Goal: Task Accomplishment & Management: Use online tool/utility

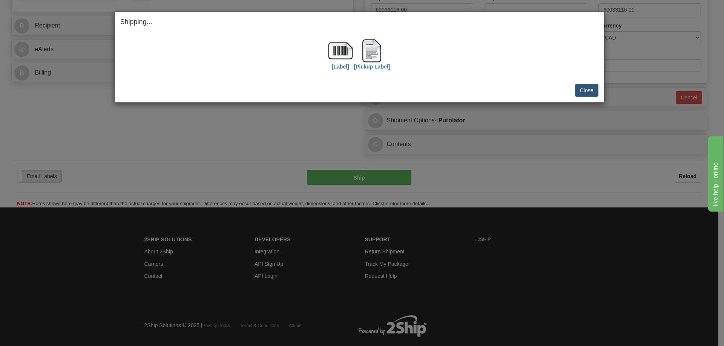
scroll to position [264, 0]
click at [588, 87] on button "Close" at bounding box center [586, 90] width 23 height 13
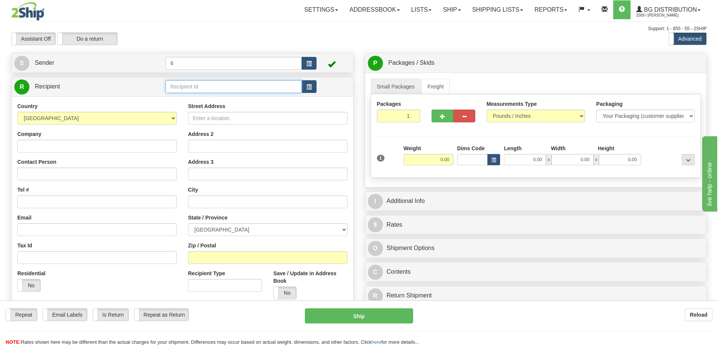
drag, startPoint x: 188, startPoint y: 93, endPoint x: 179, endPoint y: 90, distance: 9.8
click at [184, 92] on input "text" at bounding box center [233, 86] width 136 height 13
type input "460132"
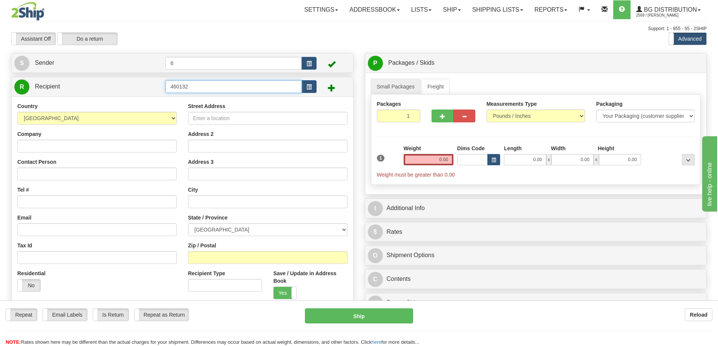
drag, startPoint x: 203, startPoint y: 89, endPoint x: 79, endPoint y: 89, distance: 124.7
click at [82, 90] on tr "R Recipient 460132" at bounding box center [182, 86] width 336 height 15
type input "46013"
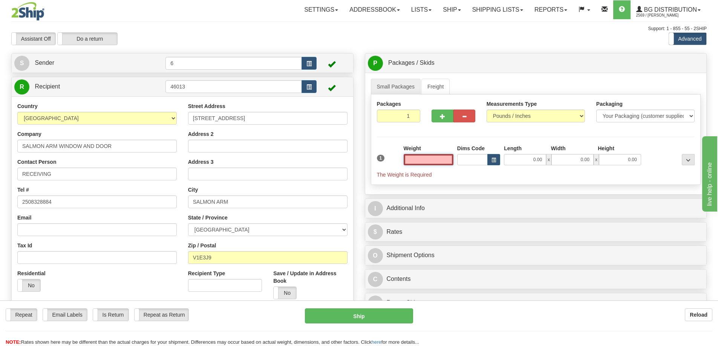
click at [447, 163] on input "text" at bounding box center [429, 159] width 50 height 11
type input "11.00"
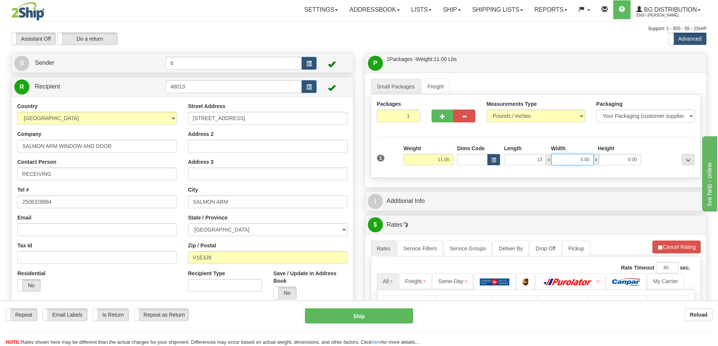
type input "13.00"
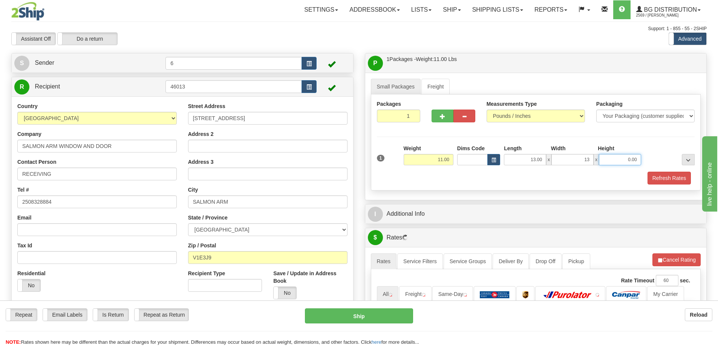
type input "13.00"
type input "13"
type input "13.00"
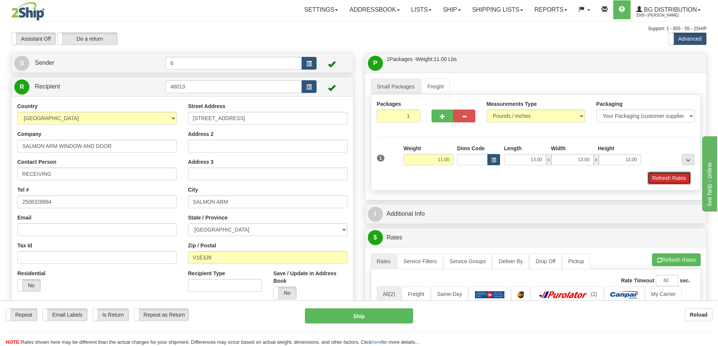
click at [656, 180] on button "Refresh Rates" at bounding box center [668, 178] width 43 height 13
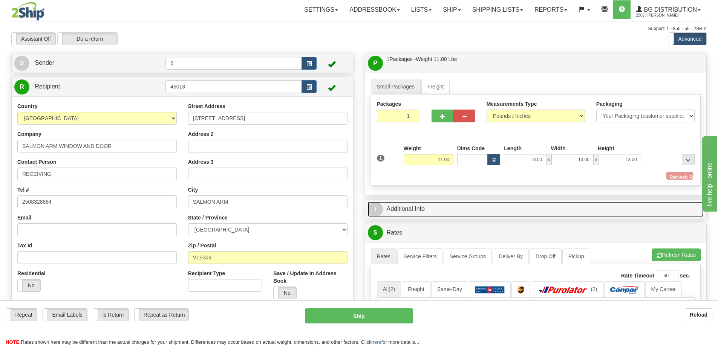
click at [632, 206] on link "I Additional Info" at bounding box center [536, 209] width 336 height 15
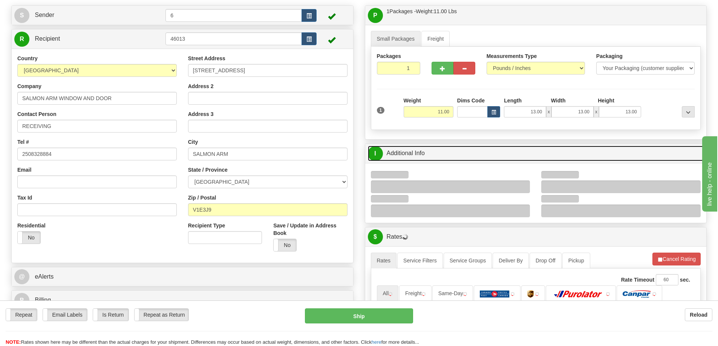
scroll to position [75, 0]
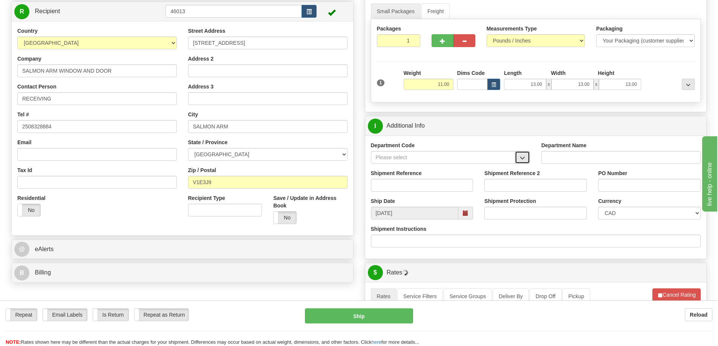
click at [522, 161] on span "button" at bounding box center [522, 158] width 5 height 5
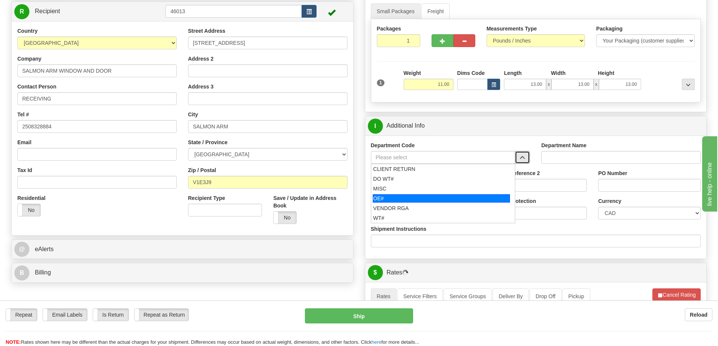
click at [423, 193] on div "MISC" at bounding box center [441, 189] width 136 height 8
type input "MISC"
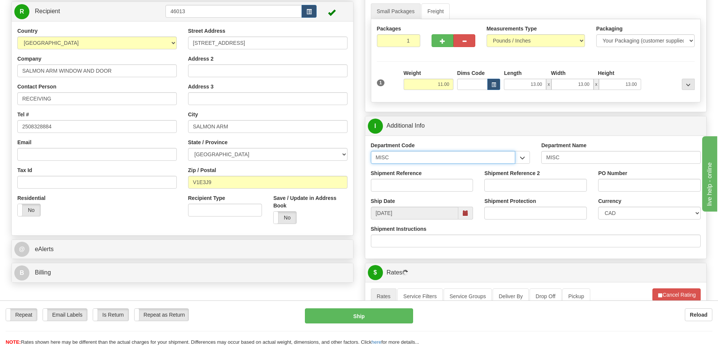
drag, startPoint x: 435, startPoint y: 159, endPoint x: 287, endPoint y: 154, distance: 147.4
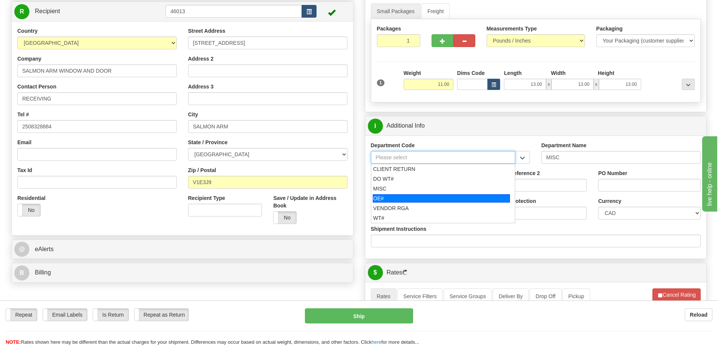
drag, startPoint x: 389, startPoint y: 201, endPoint x: 387, endPoint y: 188, distance: 12.9
click at [388, 200] on div "OE#" at bounding box center [441, 198] width 137 height 8
type input "OE#"
type input "ORDERS"
type input "OE#"
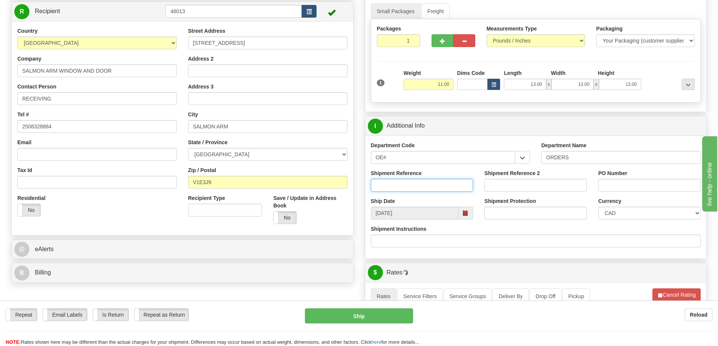
click at [387, 188] on input "Shipment Reference" at bounding box center [422, 185] width 103 height 13
type input "60033117-00"
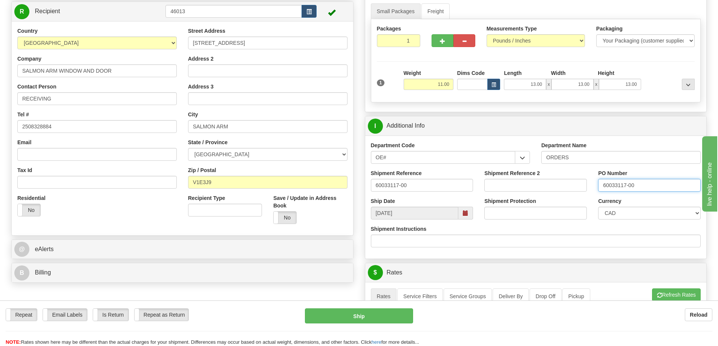
type input "60033117-00"
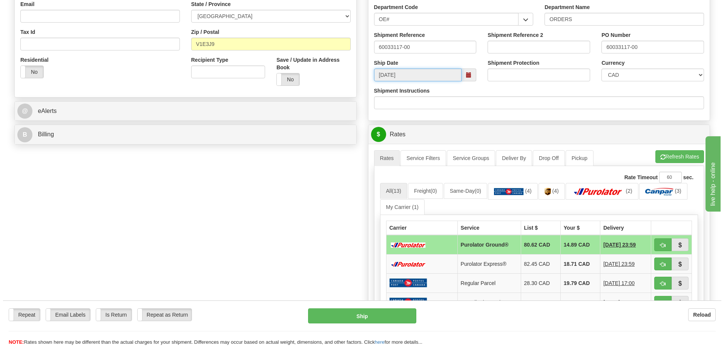
scroll to position [301, 0]
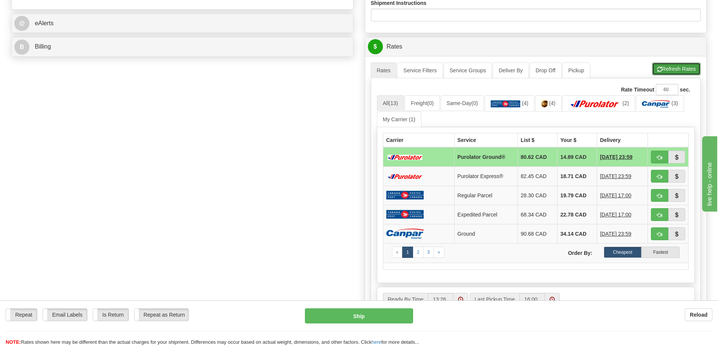
click at [666, 65] on button "Refresh Rates" at bounding box center [676, 69] width 49 height 13
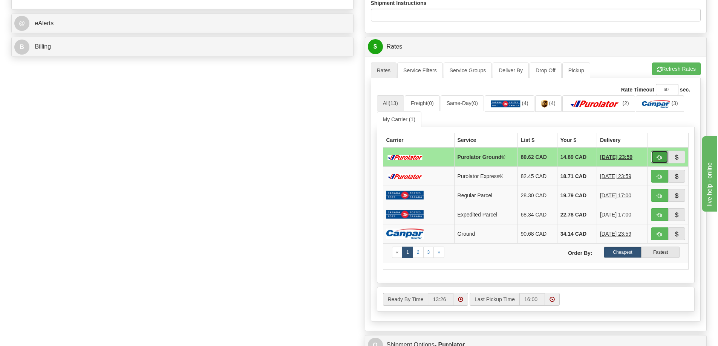
click at [659, 156] on span "button" at bounding box center [659, 157] width 5 height 5
type input "260"
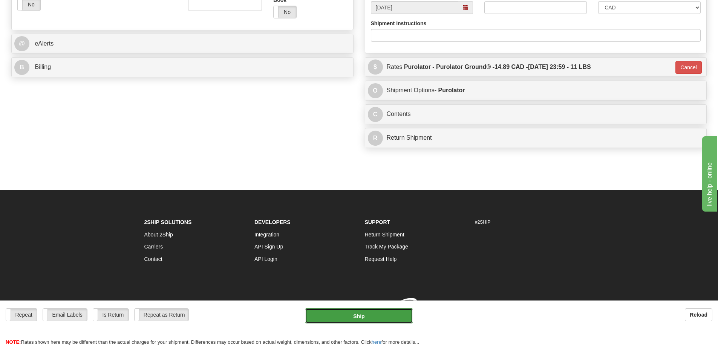
click at [340, 321] on button "Ship" at bounding box center [359, 316] width 108 height 15
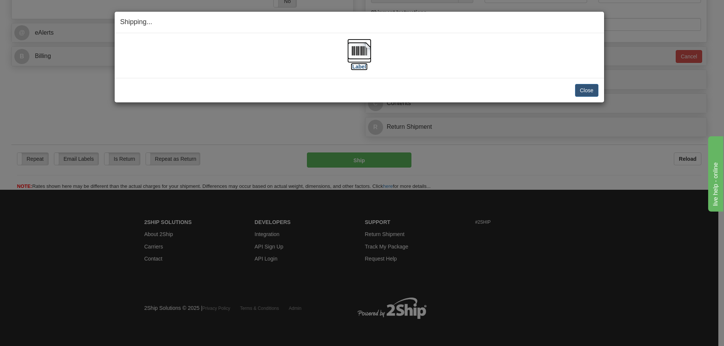
click at [363, 67] on label "[Label]" at bounding box center [358, 67] width 17 height 8
click at [582, 86] on button "Close" at bounding box center [586, 90] width 23 height 13
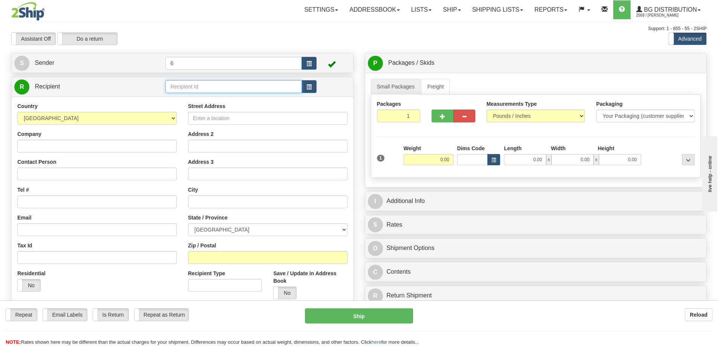
click at [221, 86] on input "text" at bounding box center [233, 86] width 136 height 13
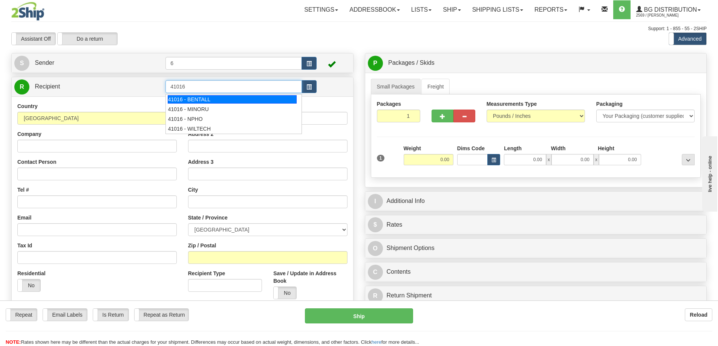
click at [210, 99] on div "41016 - BENTALL" at bounding box center [232, 99] width 129 height 8
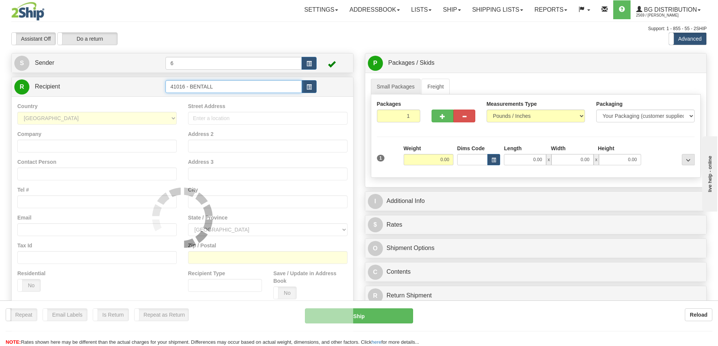
type input "41016 - BENTALL"
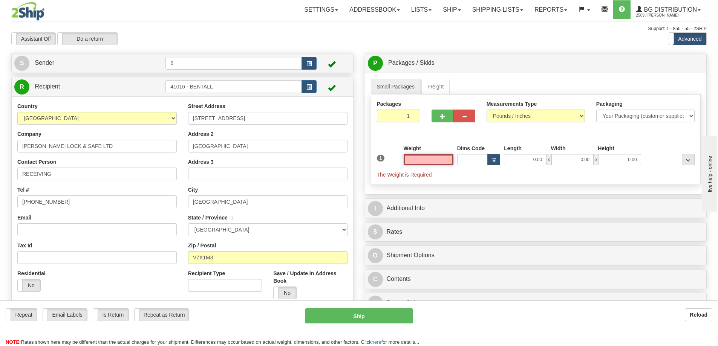
click at [425, 159] on input "text" at bounding box center [429, 159] width 50 height 11
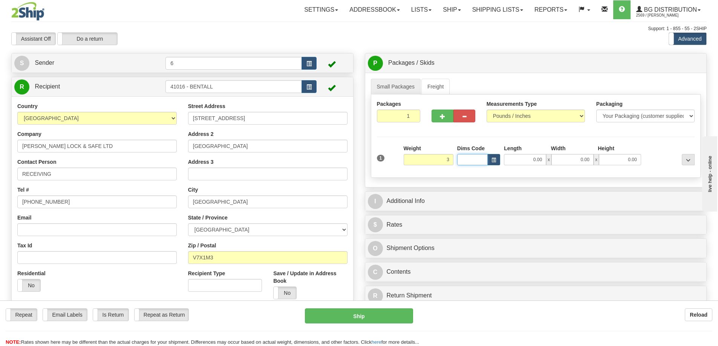
type input "3.00"
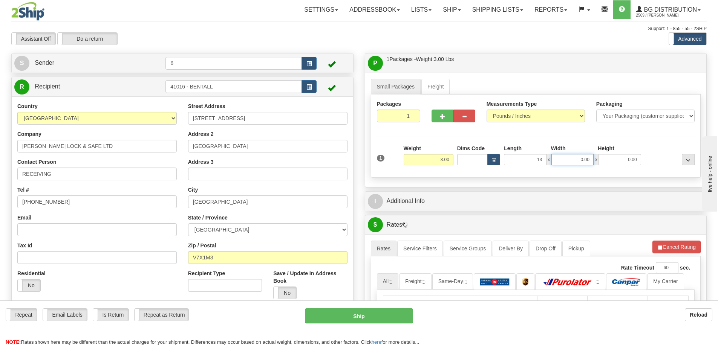
type input "13.00"
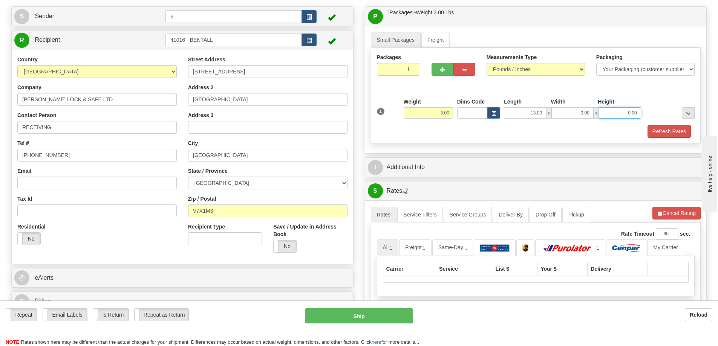
scroll to position [49, 0]
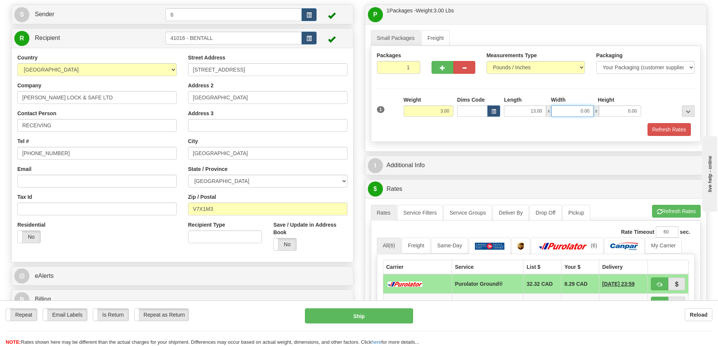
click at [573, 113] on input "0.00" at bounding box center [572, 111] width 42 height 11
type input "7.00"
click at [657, 130] on button "Refresh Rates" at bounding box center [668, 129] width 43 height 13
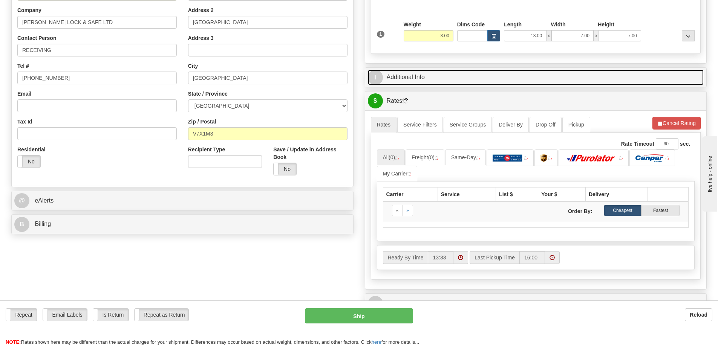
click at [421, 85] on link "I Additional Info" at bounding box center [536, 77] width 336 height 15
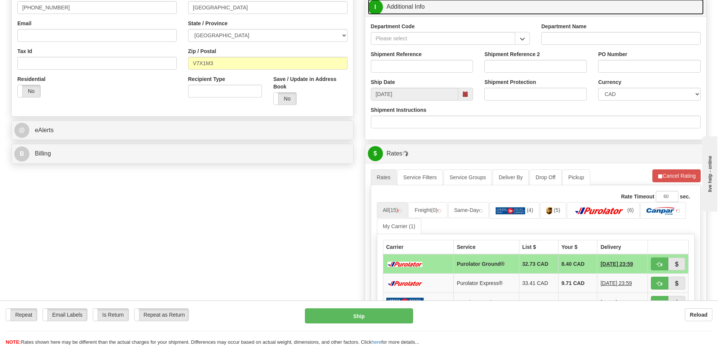
scroll to position [151, 0]
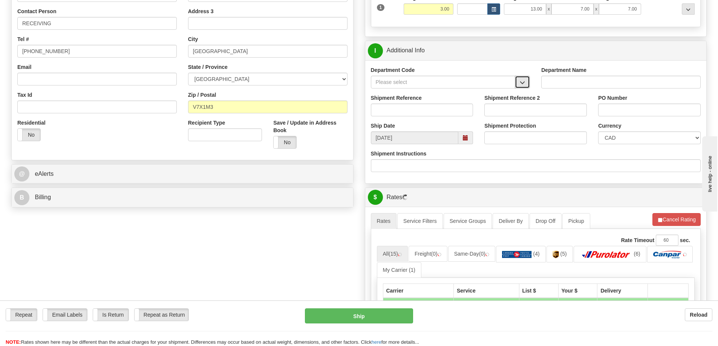
click at [526, 84] on button "button" at bounding box center [522, 82] width 15 height 13
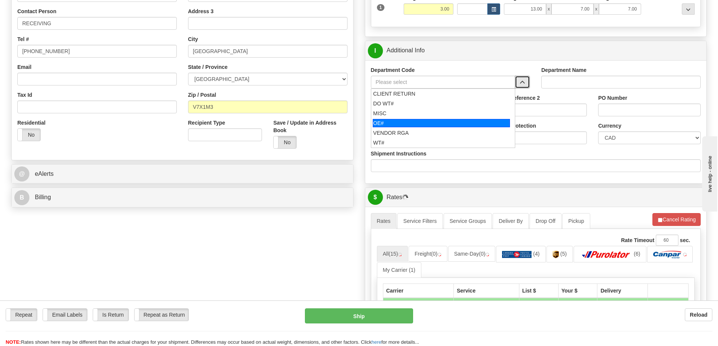
drag, startPoint x: 429, startPoint y: 125, endPoint x: 423, endPoint y: 115, distance: 11.3
click at [428, 125] on div "OE#" at bounding box center [441, 123] width 137 height 8
type input "OE#"
type input "ORDERS"
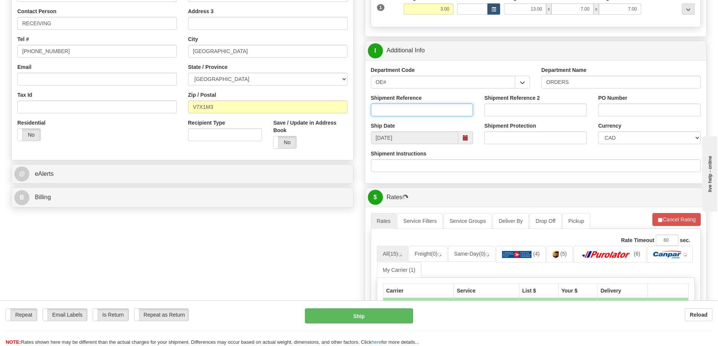
click at [421, 110] on input "Shipment Reference" at bounding box center [422, 110] width 103 height 13
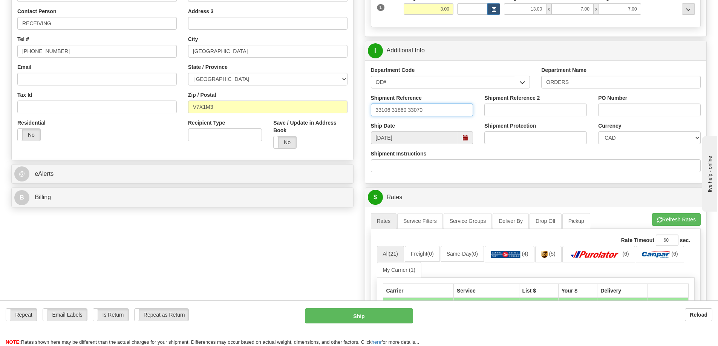
type input "33106 31860 33070"
paste input "33106 31860 33070"
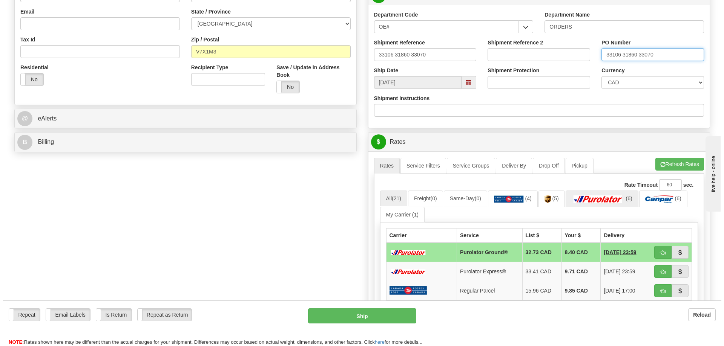
scroll to position [264, 0]
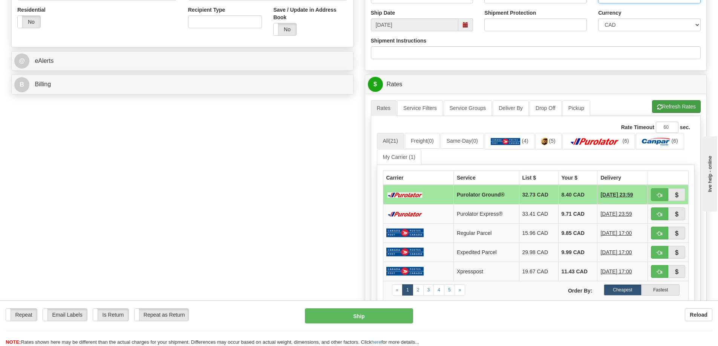
type input "33106 31860 33070"
click at [659, 112] on button "Refresh Rates" at bounding box center [676, 106] width 49 height 13
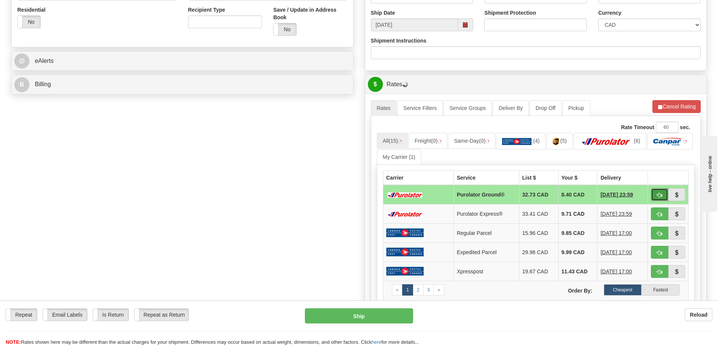
click at [662, 195] on button "button" at bounding box center [659, 194] width 17 height 13
click at [660, 197] on span "button" at bounding box center [659, 195] width 5 height 5
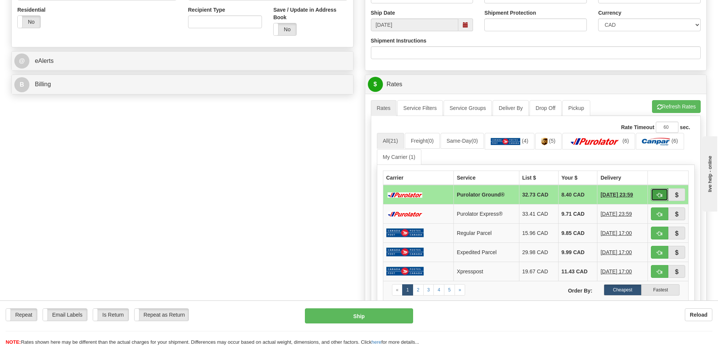
click at [663, 196] on button "button" at bounding box center [659, 194] width 17 height 13
type input "260"
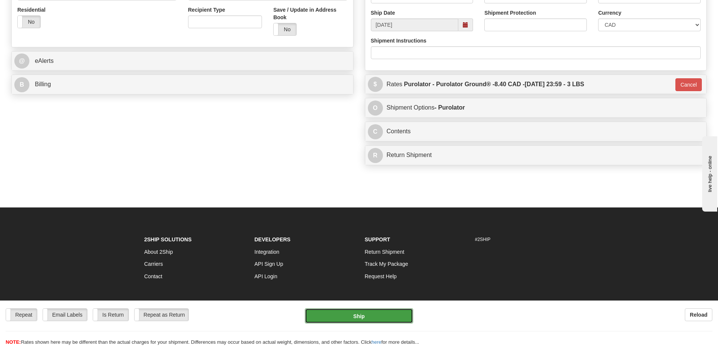
click at [368, 317] on button "Ship" at bounding box center [359, 316] width 108 height 15
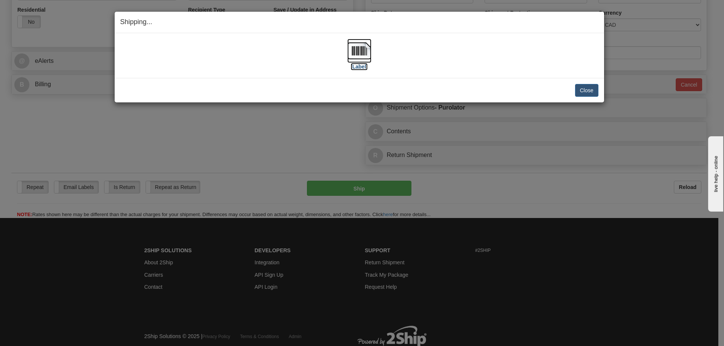
click at [352, 70] on label "[Label]" at bounding box center [358, 67] width 17 height 8
click at [591, 88] on button "Close" at bounding box center [586, 90] width 23 height 13
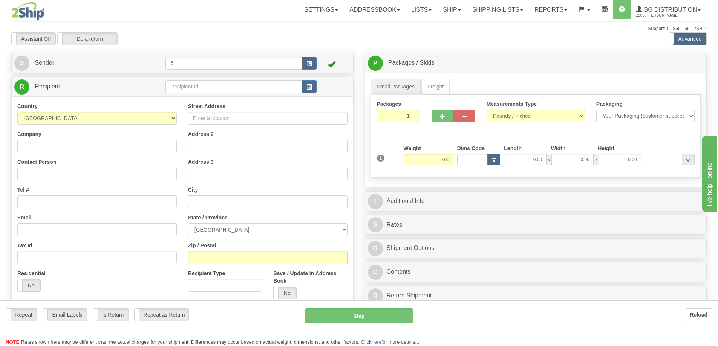
click at [187, 84] on div "Toggle navigation Settings Shipping Preferences Fields Preferences New" at bounding box center [359, 214] width 718 height 428
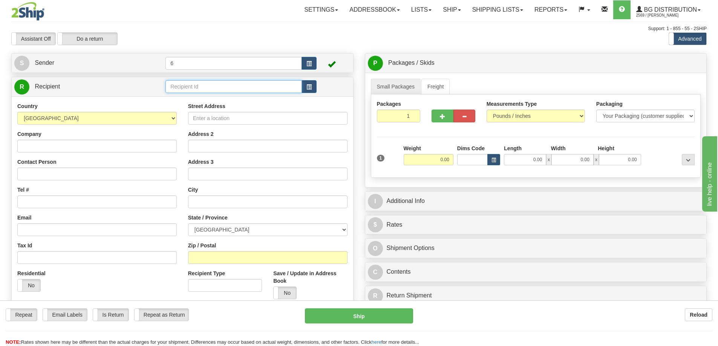
click at [187, 84] on input "text" at bounding box center [233, 86] width 136 height 13
type input "41117"
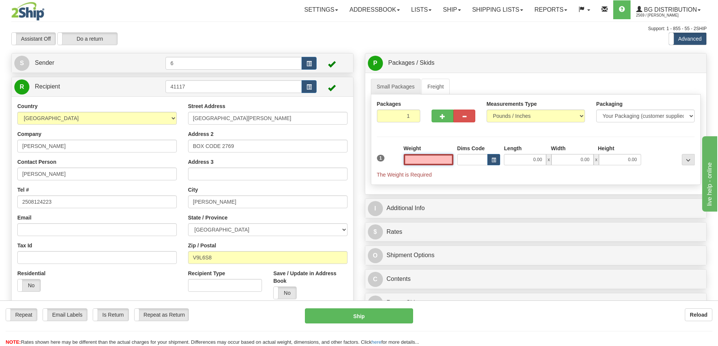
drag, startPoint x: 425, startPoint y: 161, endPoint x: 431, endPoint y: 148, distance: 13.7
click at [426, 160] on input "text" at bounding box center [429, 159] width 50 height 11
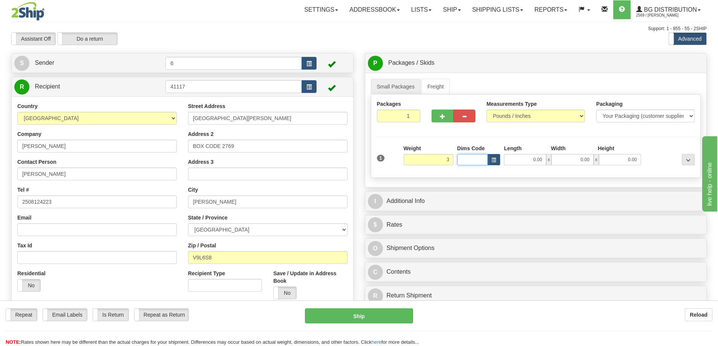
type input "3.00"
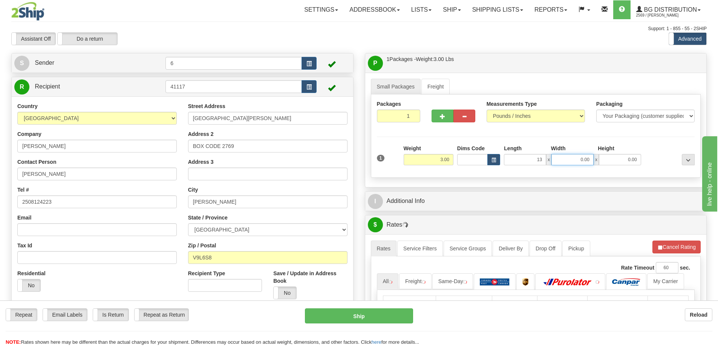
type input "13.00"
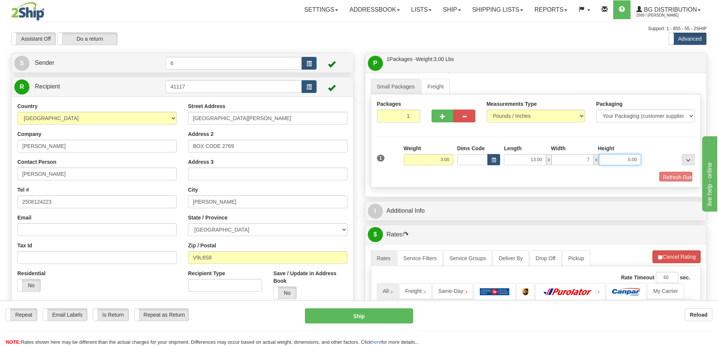
type input "7.00"
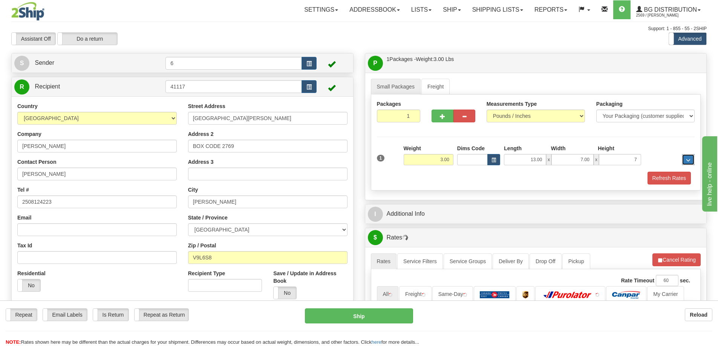
type input "7.00"
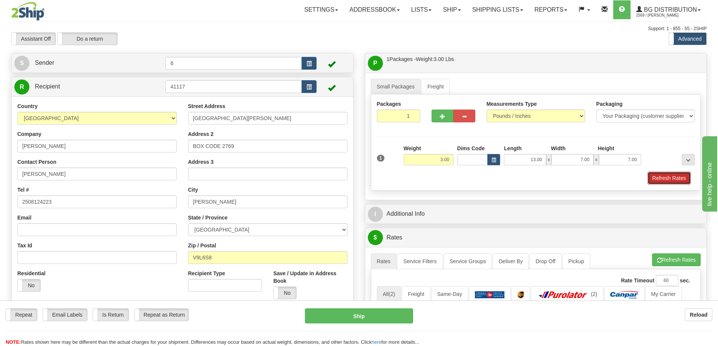
click at [665, 179] on button "Refresh Rates" at bounding box center [668, 178] width 43 height 13
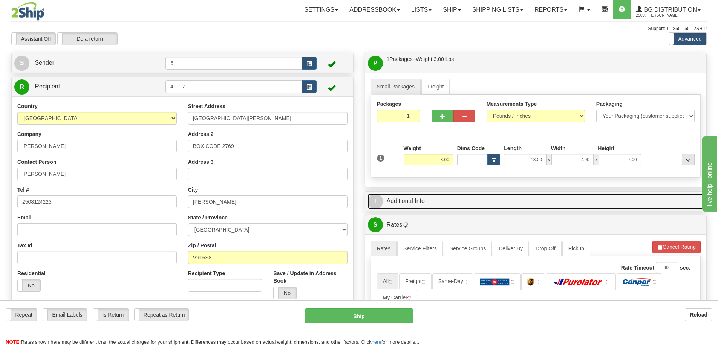
click at [648, 200] on link "I Additional Info" at bounding box center [536, 201] width 336 height 15
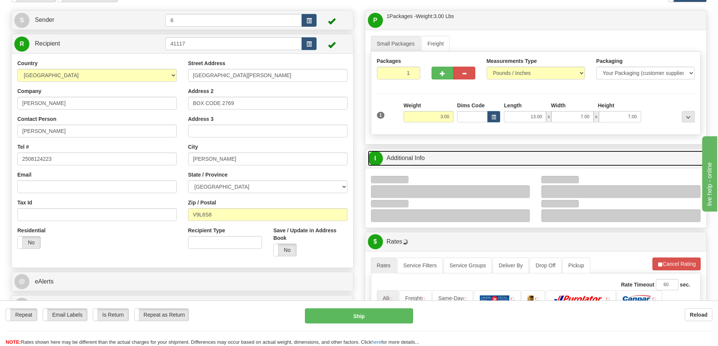
scroll to position [75, 0]
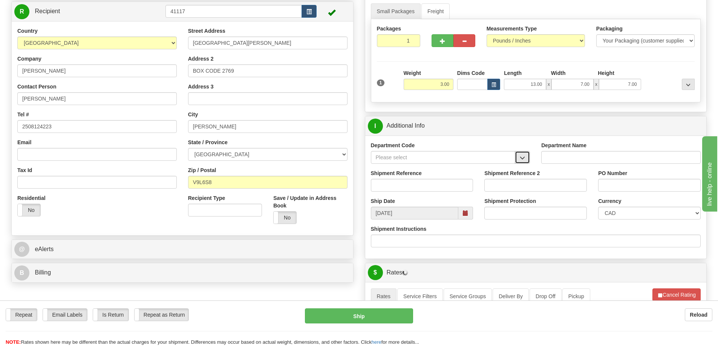
click at [528, 154] on button "button" at bounding box center [522, 157] width 15 height 13
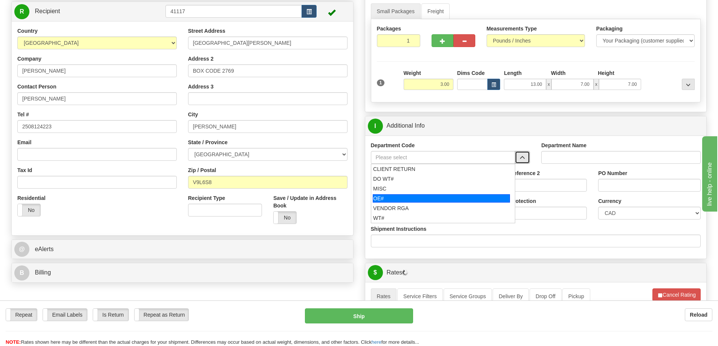
click at [409, 199] on div "OE#" at bounding box center [441, 198] width 137 height 8
type input "OE#"
type input "ORDERS"
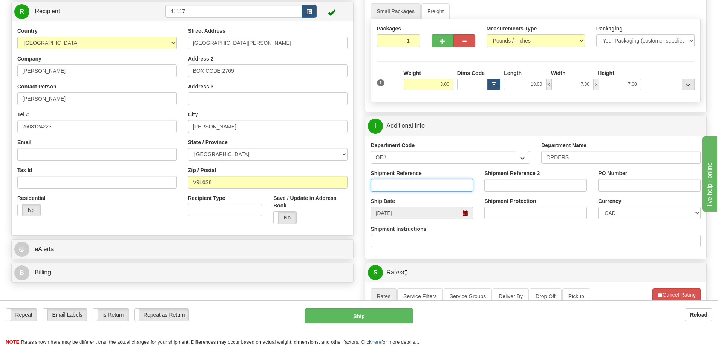
click at [412, 186] on input "Shipment Reference" at bounding box center [422, 185] width 103 height 13
type input "60033059-00"
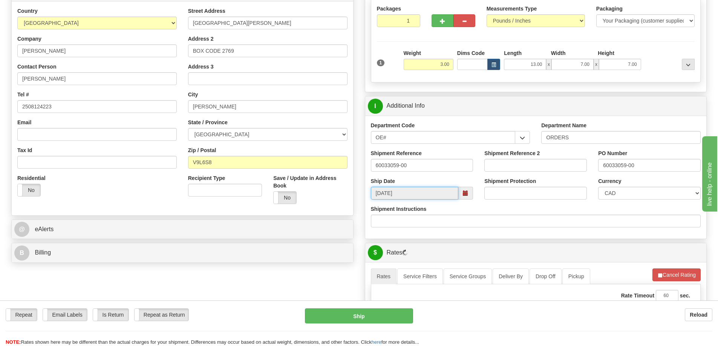
scroll to position [113, 0]
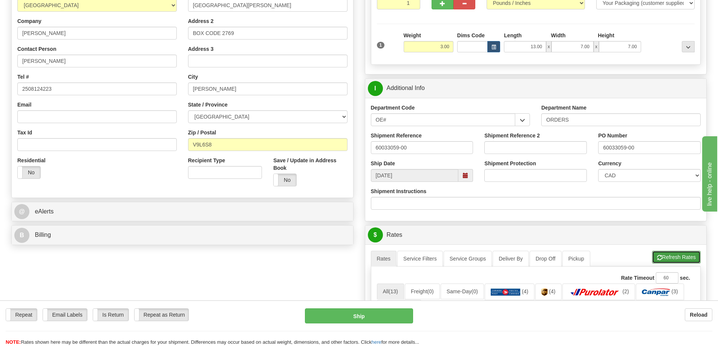
click at [666, 257] on button "Refresh Rates" at bounding box center [676, 257] width 49 height 13
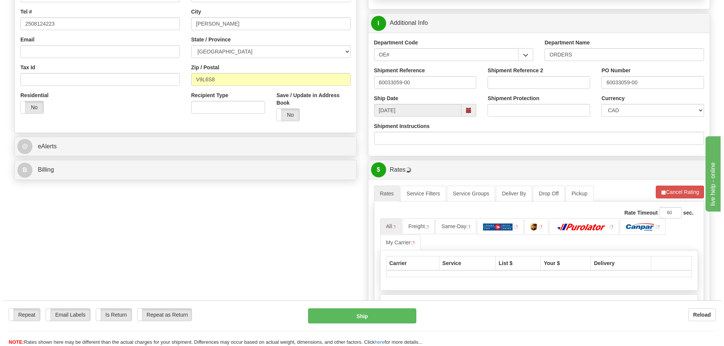
scroll to position [264, 0]
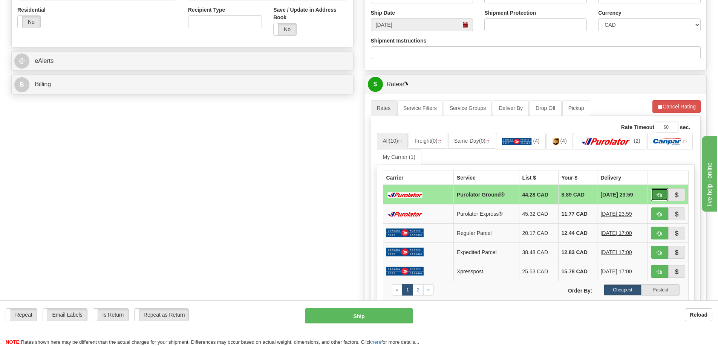
click at [656, 196] on button "button" at bounding box center [659, 194] width 17 height 13
click at [658, 196] on span "button" at bounding box center [659, 195] width 5 height 5
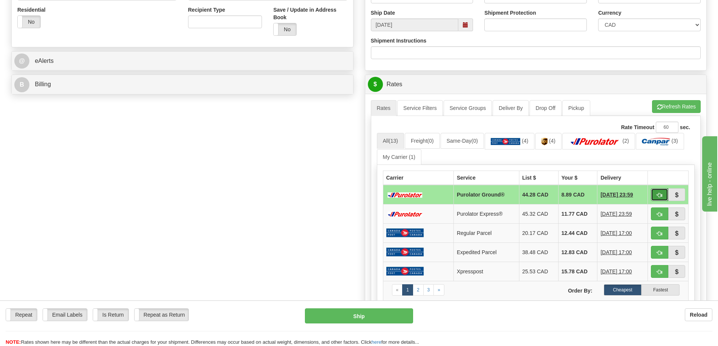
click at [661, 195] on span "button" at bounding box center [659, 195] width 5 height 5
type input "260"
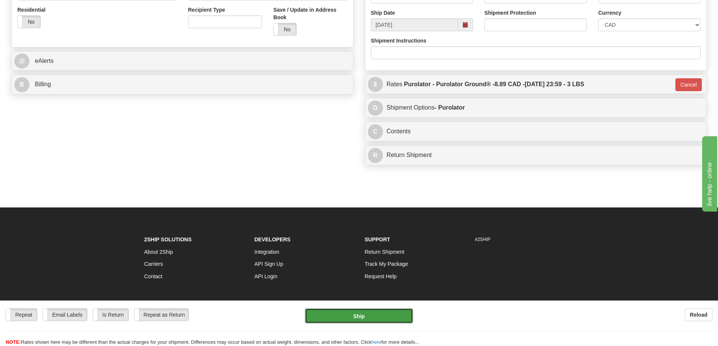
click at [374, 316] on button "Ship" at bounding box center [359, 316] width 108 height 15
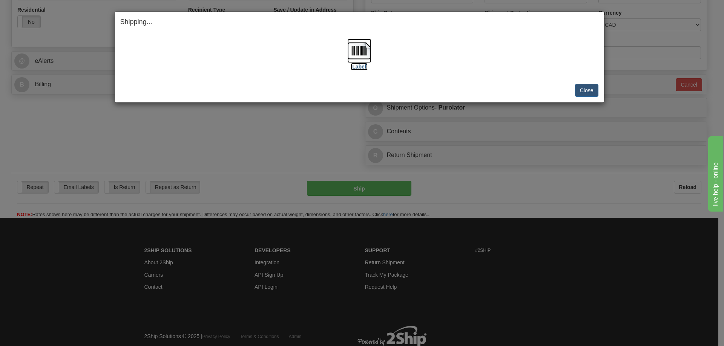
click at [357, 67] on label "[Label]" at bounding box center [358, 67] width 17 height 8
click at [585, 89] on button "Close" at bounding box center [586, 90] width 23 height 13
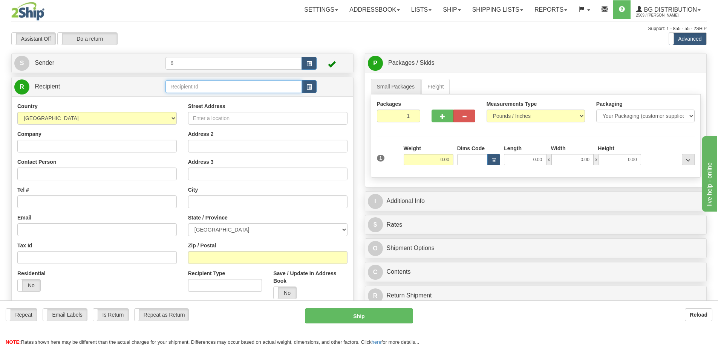
click at [194, 87] on input "text" at bounding box center [233, 86] width 136 height 13
type input "910128"
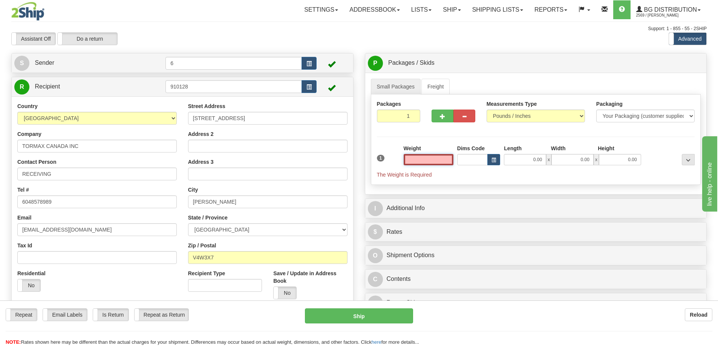
drag, startPoint x: 421, startPoint y: 163, endPoint x: 413, endPoint y: 162, distance: 8.7
click at [420, 163] on input "text" at bounding box center [429, 159] width 50 height 11
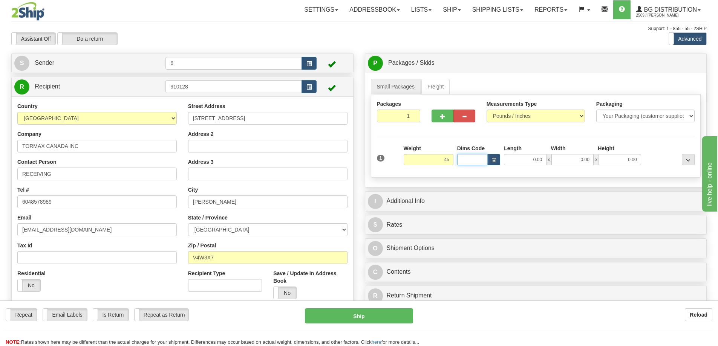
type input "45.00"
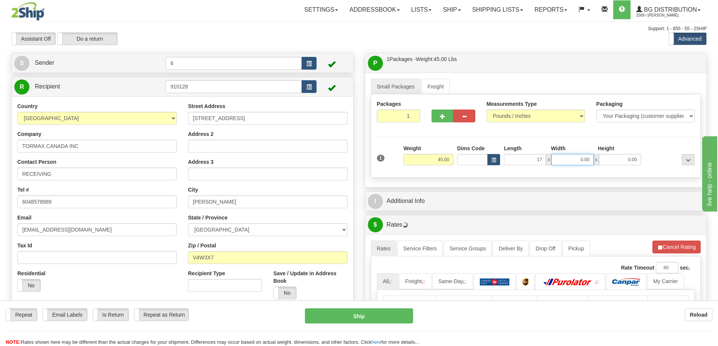
type input "17.00"
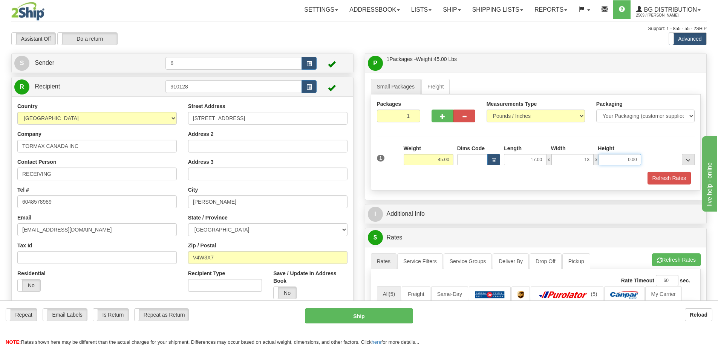
type input "13.00"
type input "11"
type input "11.00"
click at [439, 115] on button "button" at bounding box center [442, 116] width 22 height 13
radio input "true"
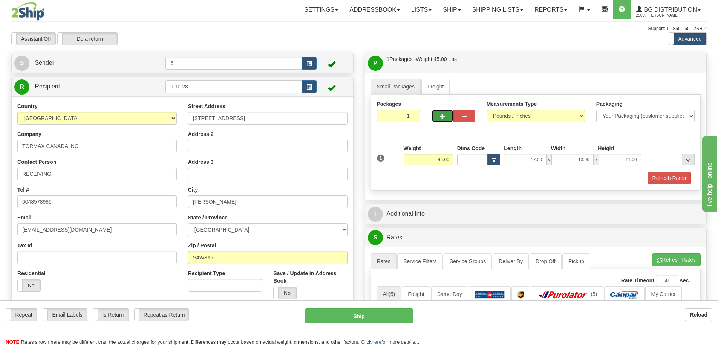
type input "2"
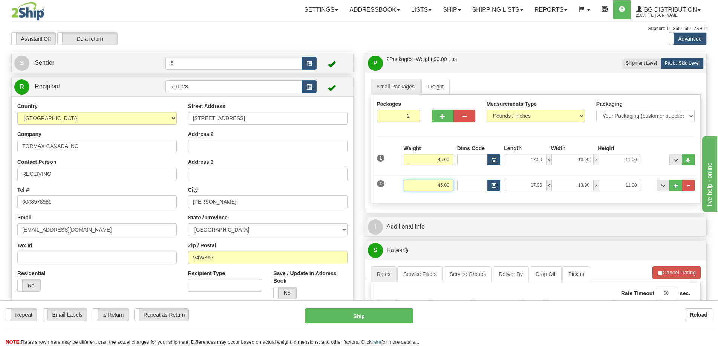
drag, startPoint x: 490, startPoint y: 187, endPoint x: 513, endPoint y: 184, distance: 22.8
click at [521, 187] on div "2 Weight 45.00 Dims Code Length Width Height" at bounding box center [536, 184] width 322 height 25
type input "12.00"
type input "11.00"
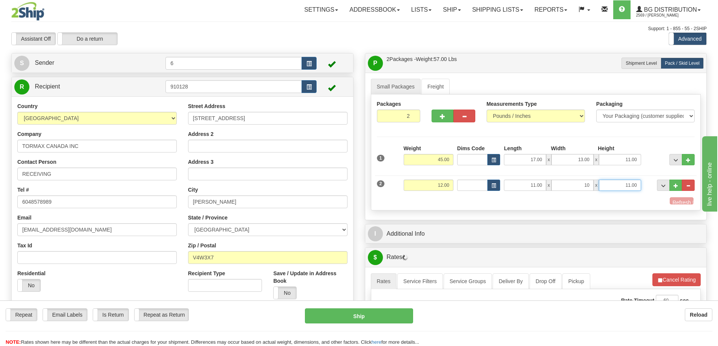
type input "10.00"
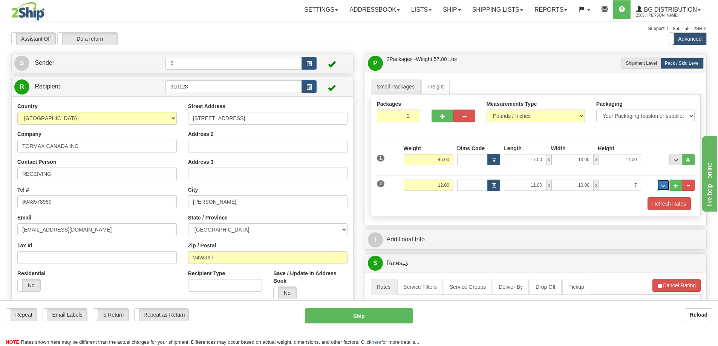
type input "7.00"
click at [670, 210] on button "Refresh Rates" at bounding box center [668, 203] width 43 height 13
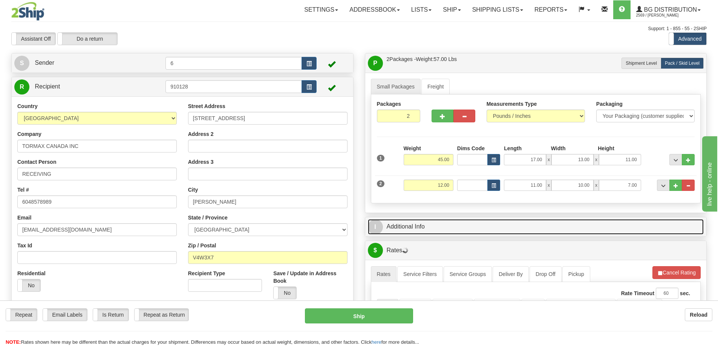
click at [642, 220] on link "I Additional Info" at bounding box center [536, 226] width 336 height 15
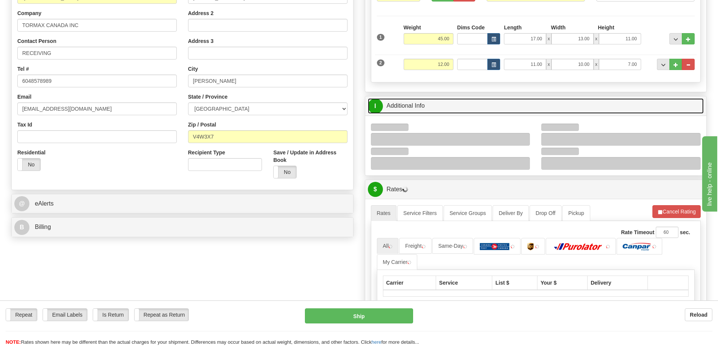
scroll to position [151, 0]
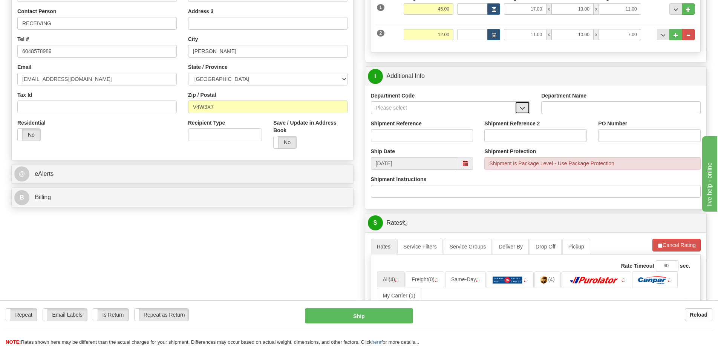
click at [524, 108] on span "button" at bounding box center [522, 108] width 5 height 5
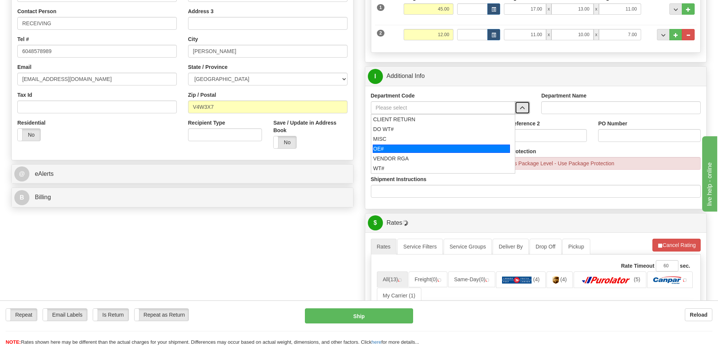
drag, startPoint x: 419, startPoint y: 152, endPoint x: 419, endPoint y: 146, distance: 6.1
click at [419, 151] on div "OE#" at bounding box center [441, 149] width 137 height 8
type input "OE#"
type input "ORDERS"
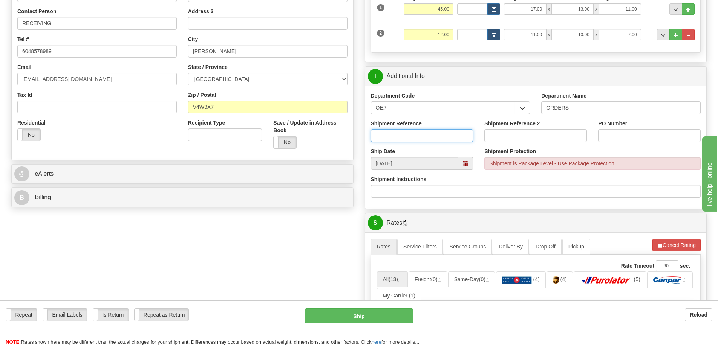
click at [421, 135] on input "Shipment Reference" at bounding box center [422, 135] width 103 height 13
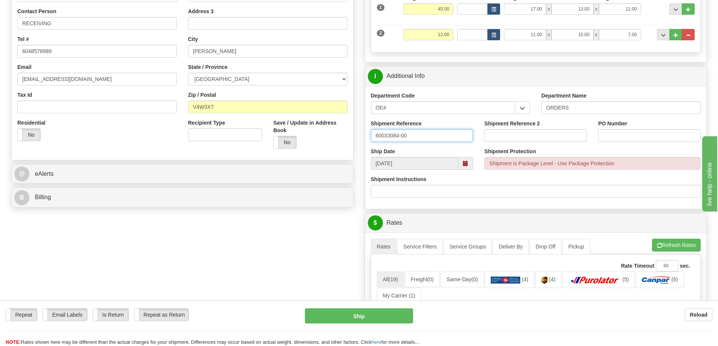
type input "60033084-00"
type input "6"
type input "4170"
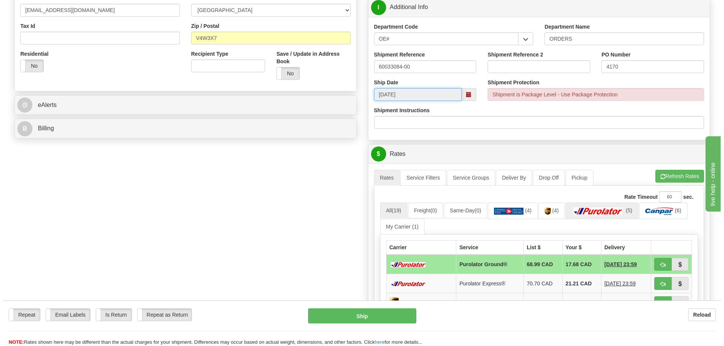
scroll to position [301, 0]
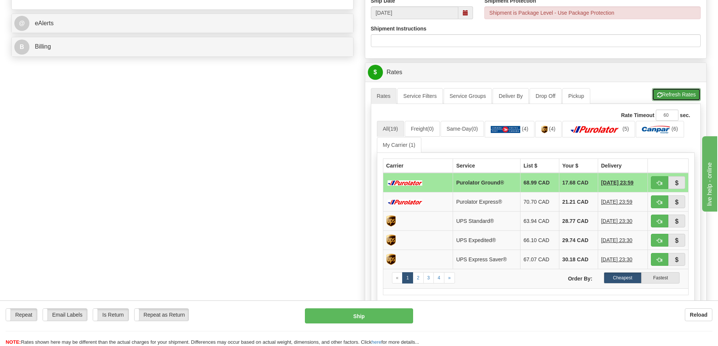
drag, startPoint x: 676, startPoint y: 95, endPoint x: 676, endPoint y: 100, distance: 5.3
click at [677, 95] on button "Refresh Rates" at bounding box center [676, 94] width 49 height 13
click at [661, 181] on button "button" at bounding box center [659, 182] width 17 height 13
type input "260"
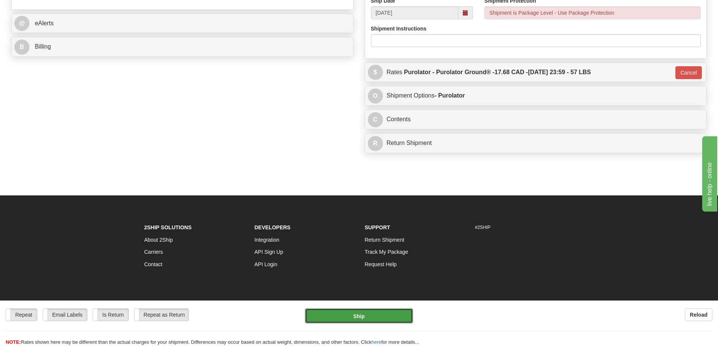
click at [372, 314] on button "Ship" at bounding box center [359, 316] width 108 height 15
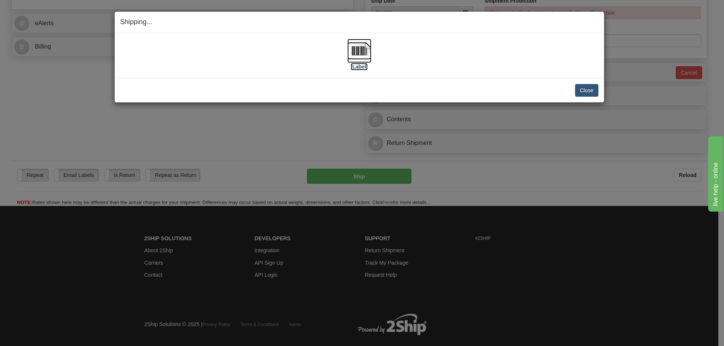
click at [361, 67] on label "[Label]" at bounding box center [358, 67] width 17 height 8
click at [576, 90] on button "Close" at bounding box center [586, 90] width 23 height 13
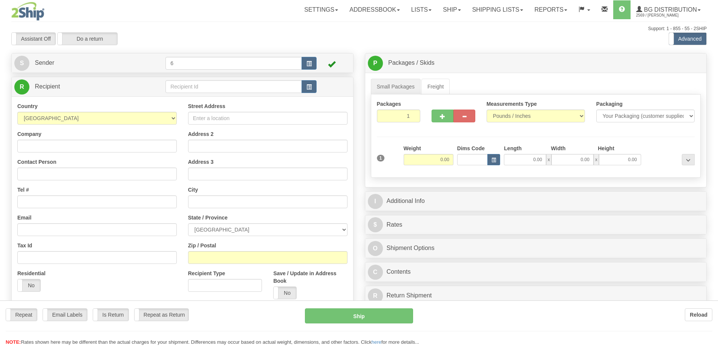
click at [181, 89] on div at bounding box center [359, 173] width 718 height 346
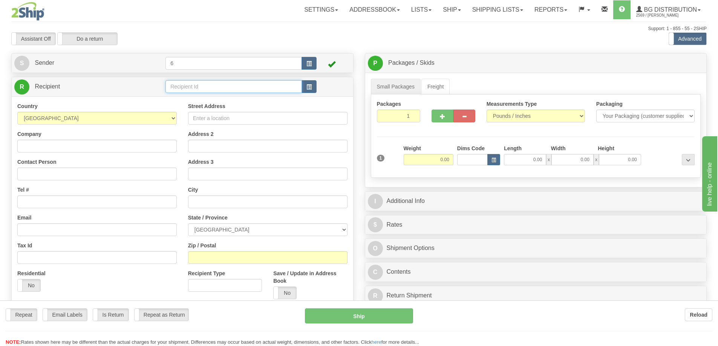
click at [181, 89] on input "text" at bounding box center [233, 86] width 136 height 13
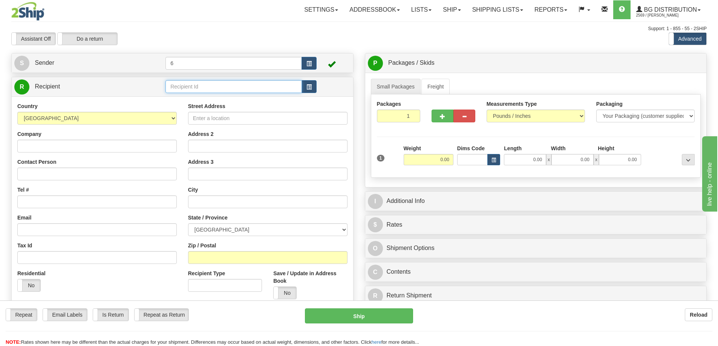
click at [181, 89] on input "text" at bounding box center [233, 86] width 136 height 13
type input "41043"
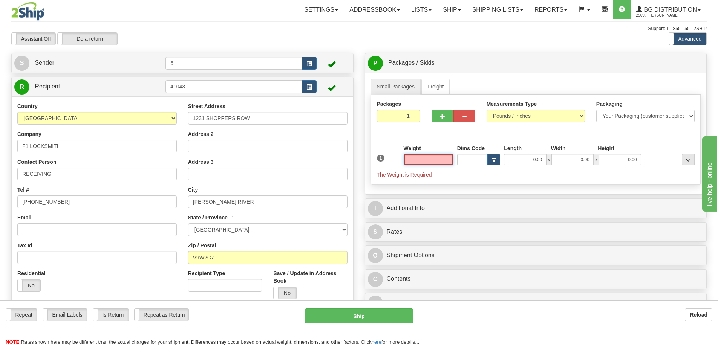
click at [425, 160] on input "text" at bounding box center [429, 159] width 50 height 11
type input "22.00"
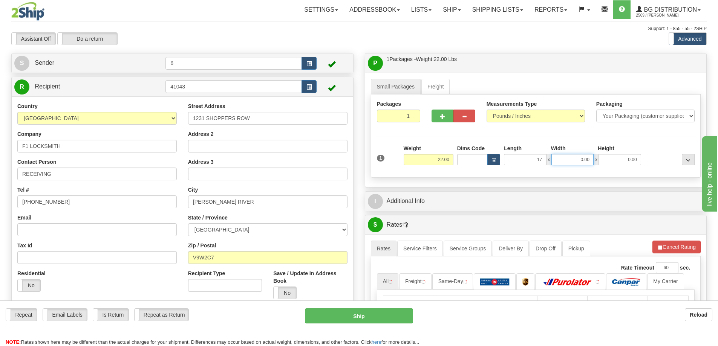
type input "17.00"
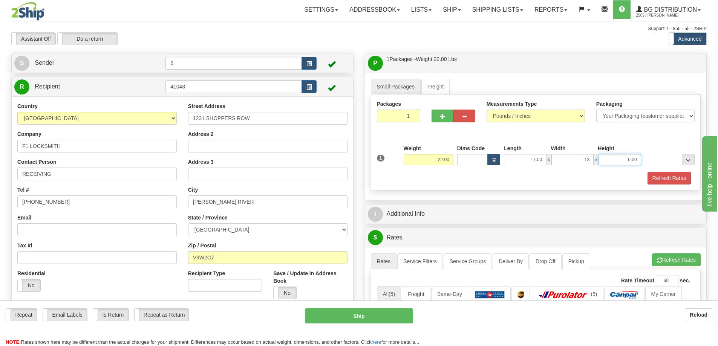
type input "13.00"
type input "11.00"
click at [441, 117] on span "button" at bounding box center [442, 116] width 5 height 5
radio input "true"
type input "2"
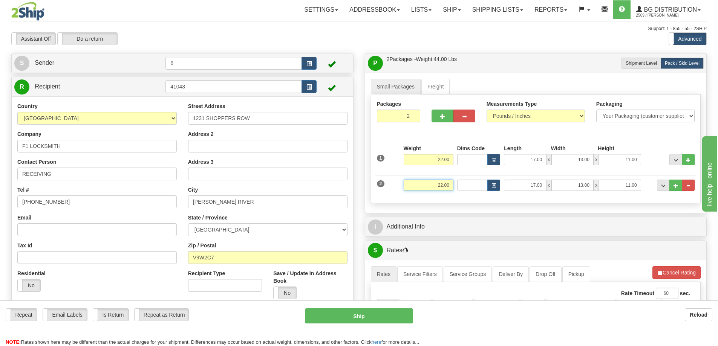
drag, startPoint x: 433, startPoint y: 186, endPoint x: 471, endPoint y: 174, distance: 40.1
click at [487, 182] on div "2 Weight 22.00 Dims Code Length Width Height" at bounding box center [536, 184] width 322 height 25
type input "15.00"
type input "43.00"
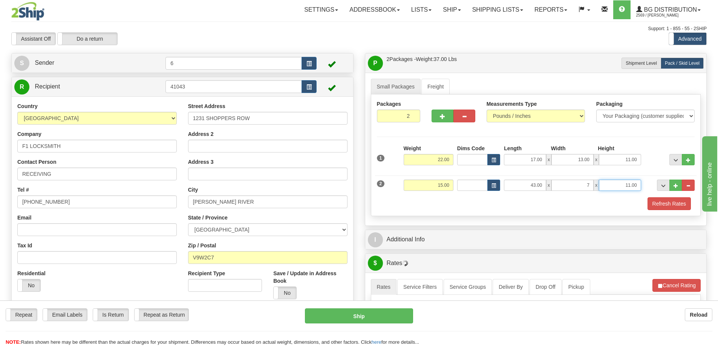
type input "7.00"
click at [672, 205] on button "Refresh Rates" at bounding box center [668, 203] width 43 height 13
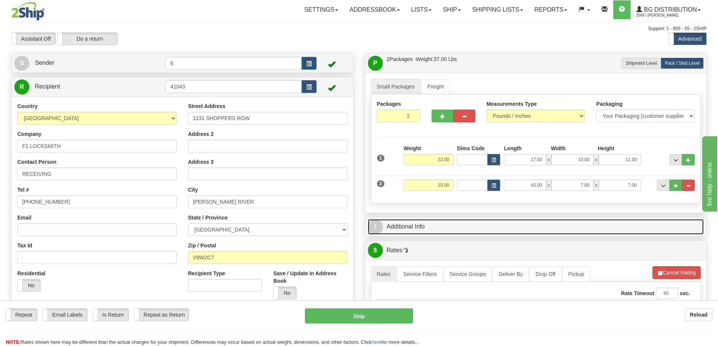
click at [642, 226] on link "I Additional Info" at bounding box center [536, 226] width 336 height 15
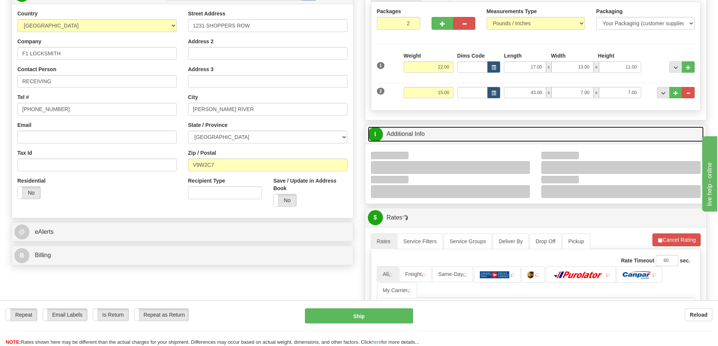
scroll to position [151, 0]
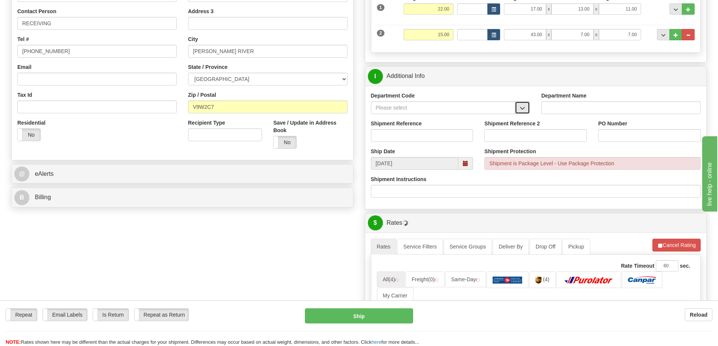
click at [523, 112] on button "button" at bounding box center [522, 107] width 15 height 13
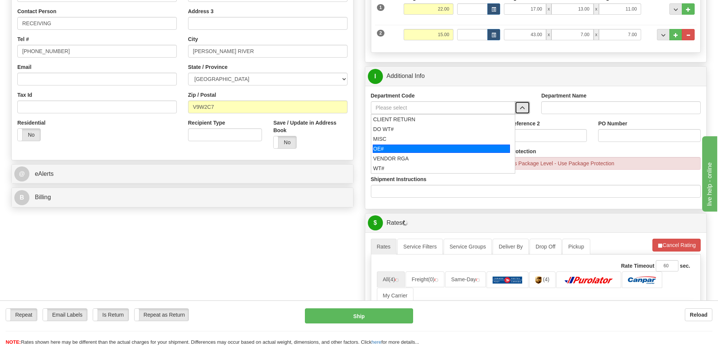
click at [437, 150] on div "OE#" at bounding box center [441, 149] width 137 height 8
type input "OE#"
type input "ORDERS"
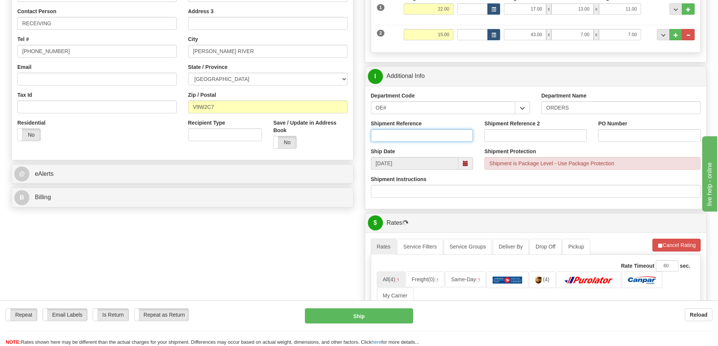
click at [438, 135] on input "Shipment Reference" at bounding box center [422, 135] width 103 height 13
type input "60033113-00"
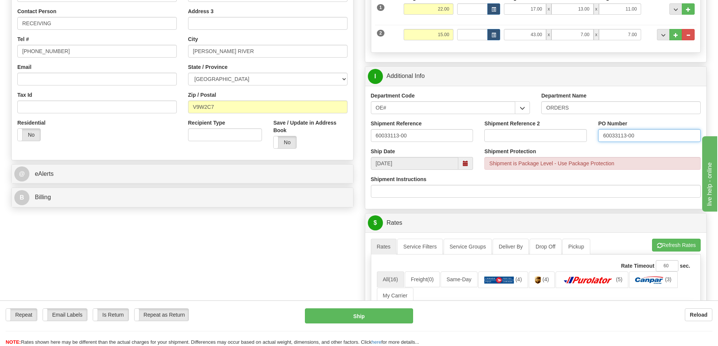
type input "60033113-00"
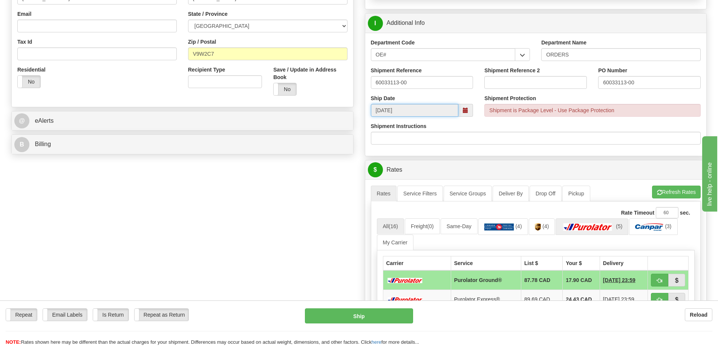
scroll to position [226, 0]
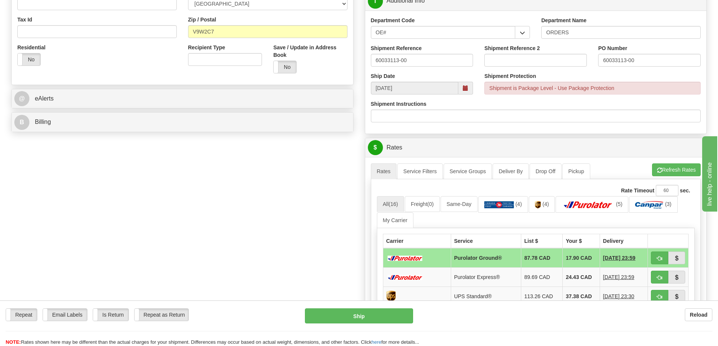
click at [673, 162] on div "A change has been made which could impact your rate estimate. To ensure the est…" at bounding box center [535, 294] width 341 height 275
click at [654, 252] on button "button" at bounding box center [659, 258] width 17 height 13
type input "260"
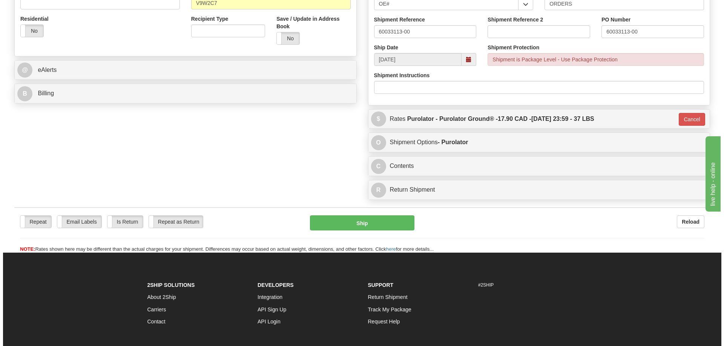
scroll to position [301, 0]
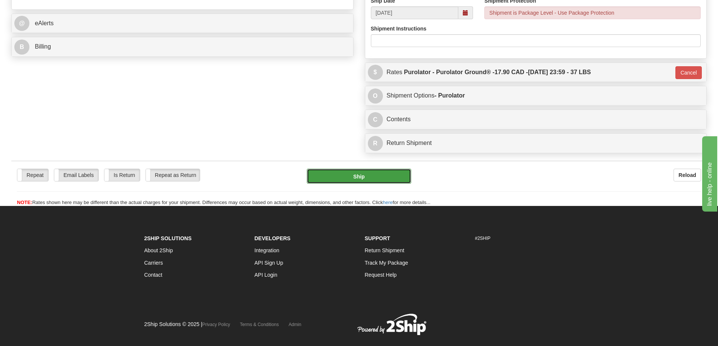
click at [341, 184] on button "Ship" at bounding box center [359, 176] width 104 height 15
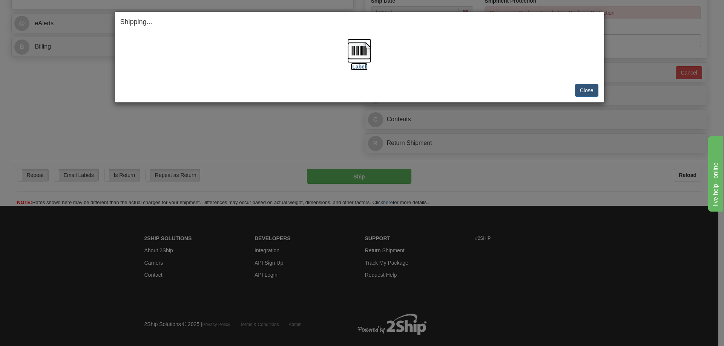
click at [354, 67] on label "[Label]" at bounding box center [358, 67] width 17 height 8
click at [579, 90] on button "Close" at bounding box center [586, 90] width 23 height 13
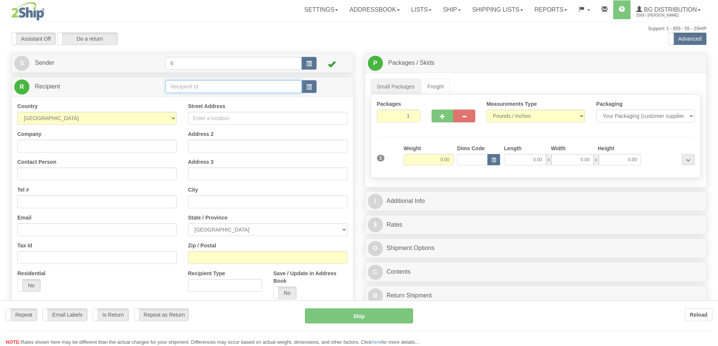
click at [184, 89] on input "text" at bounding box center [233, 86] width 136 height 13
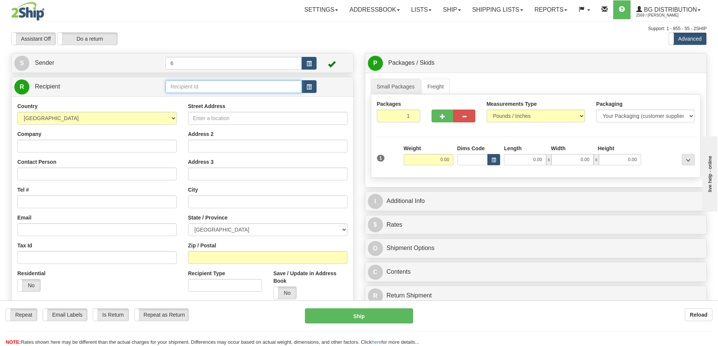
click at [183, 89] on input "text" at bounding box center [233, 86] width 136 height 13
click at [182, 89] on input "text" at bounding box center [233, 86] width 136 height 13
type input "43012"
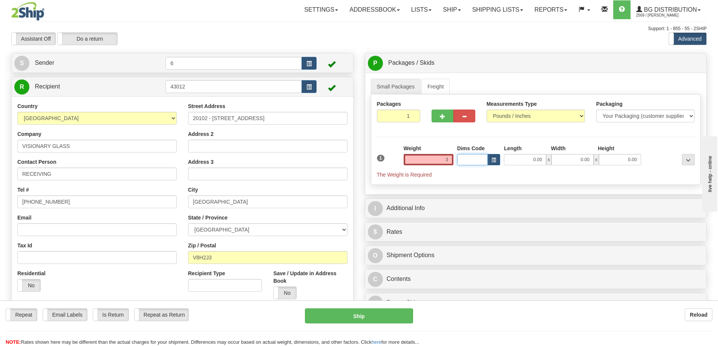
type input "3.00"
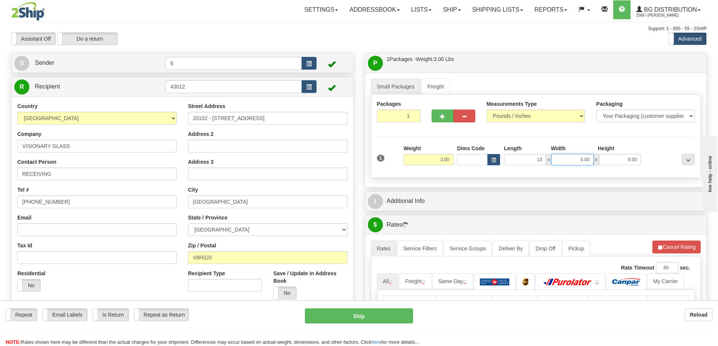
type input "13.00"
type input "7.00"
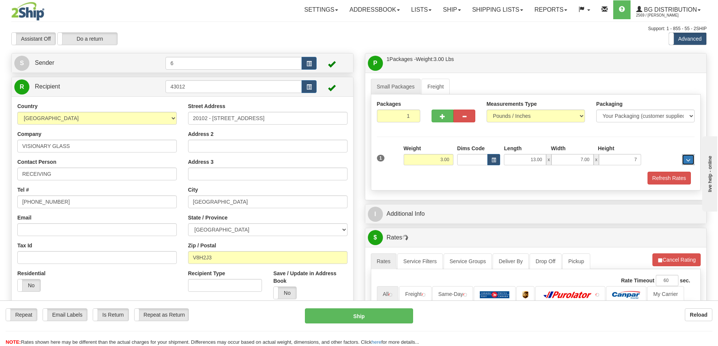
type input "7.00"
click at [678, 175] on button "Refresh Rates" at bounding box center [668, 178] width 43 height 13
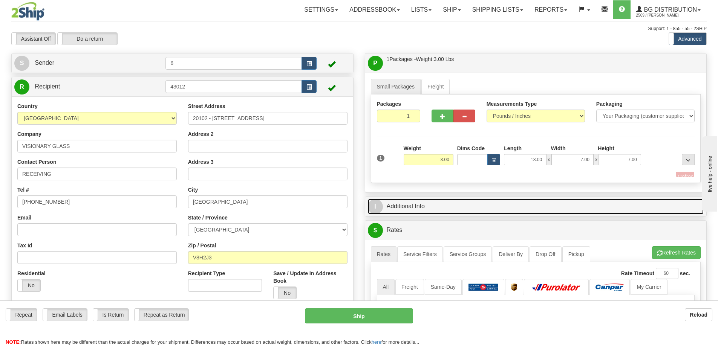
click at [632, 202] on link "I Additional Info" at bounding box center [536, 206] width 336 height 15
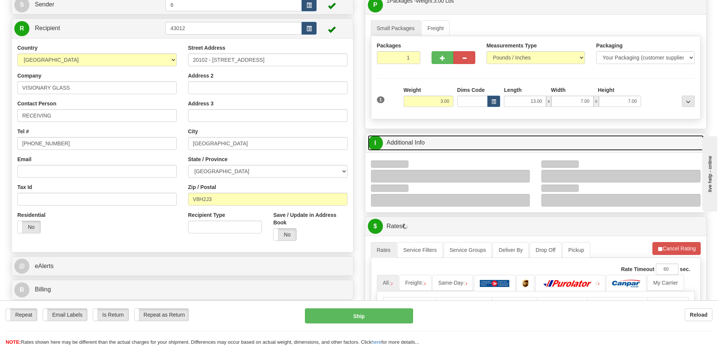
scroll to position [113, 0]
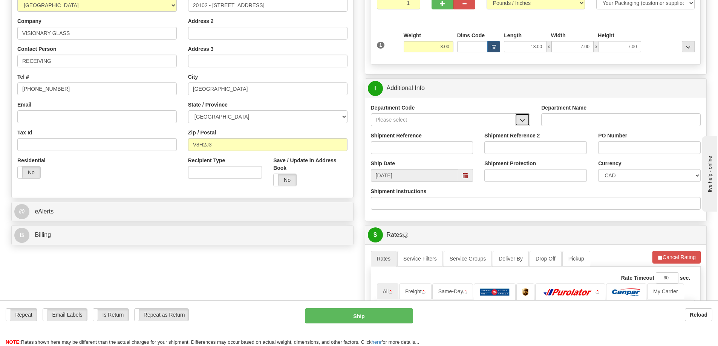
click at [518, 121] on button "button" at bounding box center [522, 119] width 15 height 13
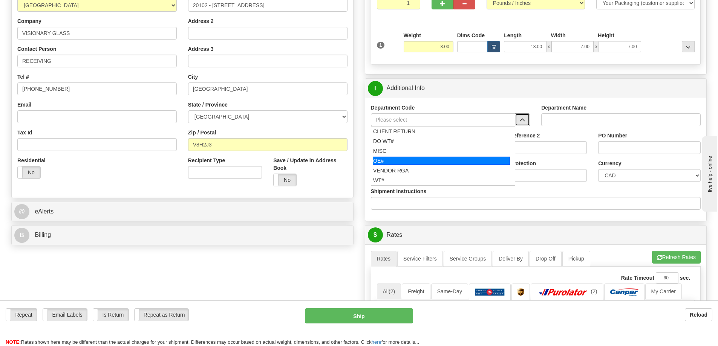
click at [424, 160] on div "OE#" at bounding box center [441, 161] width 137 height 8
type input "OE#"
type input "ORDERS"
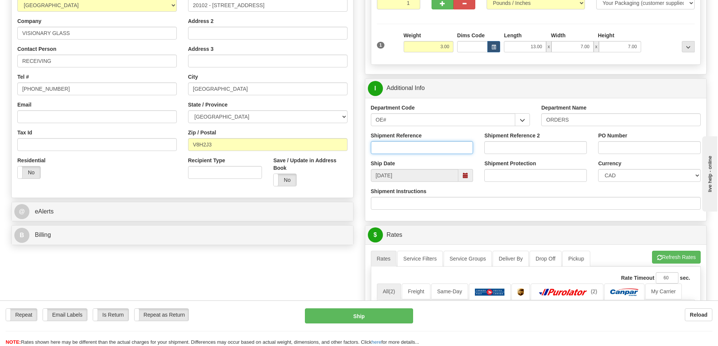
click at [422, 151] on input "Shipment Reference" at bounding box center [422, 147] width 103 height 13
type input "60031940-00"
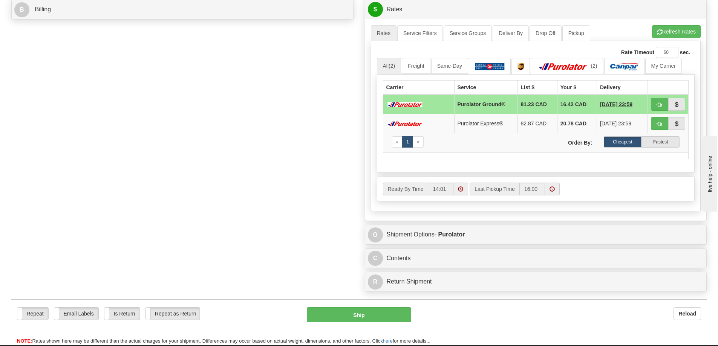
scroll to position [339, 0]
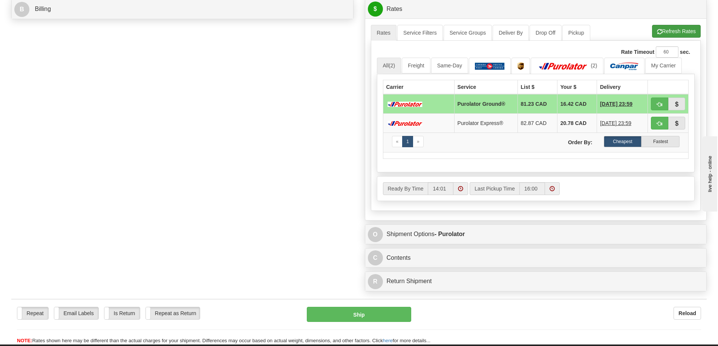
type input "749-25"
click at [666, 34] on button "Refresh Rates" at bounding box center [676, 31] width 49 height 13
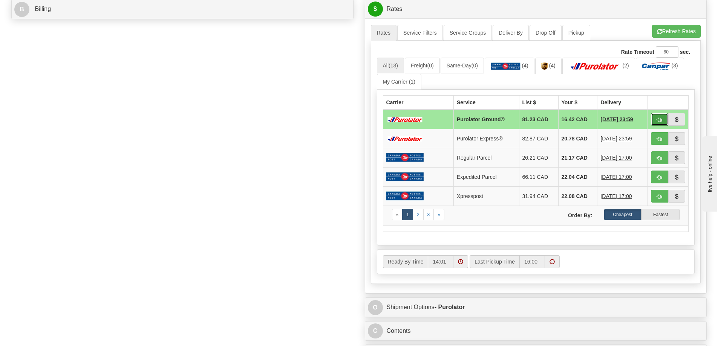
click at [659, 118] on button "button" at bounding box center [659, 119] width 17 height 13
type input "260"
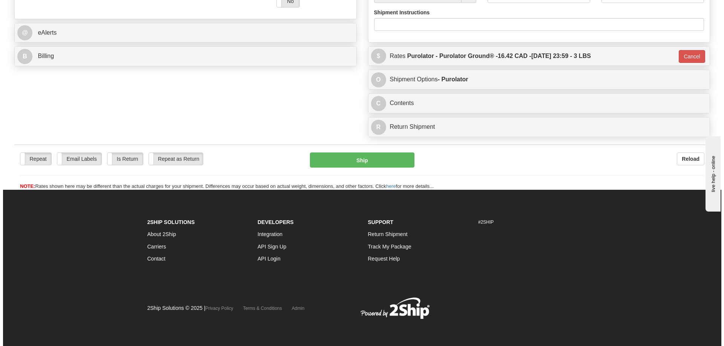
scroll to position [316, 0]
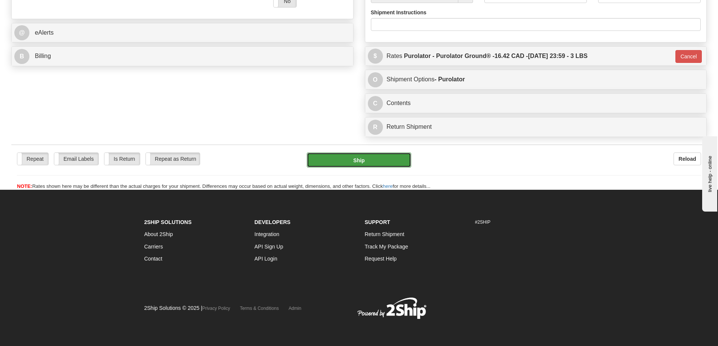
click at [381, 153] on button "Ship" at bounding box center [359, 160] width 104 height 15
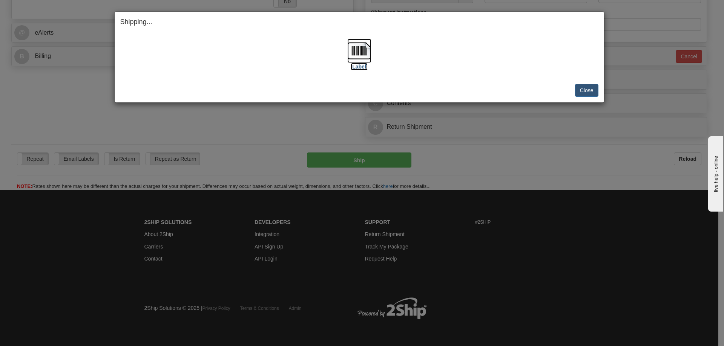
click at [364, 67] on label "[Label]" at bounding box center [358, 67] width 17 height 8
click at [583, 85] on button "Close" at bounding box center [586, 90] width 23 height 13
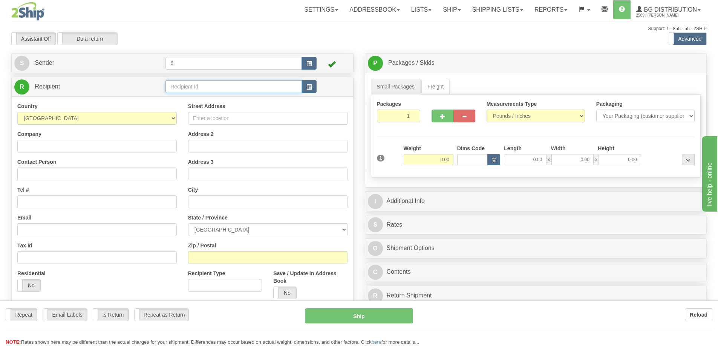
click at [186, 89] on input "text" at bounding box center [233, 86] width 136 height 13
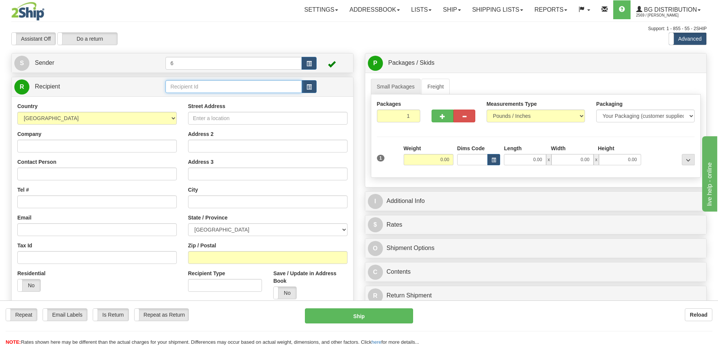
click at [186, 89] on input "text" at bounding box center [233, 86] width 136 height 13
type input "44033"
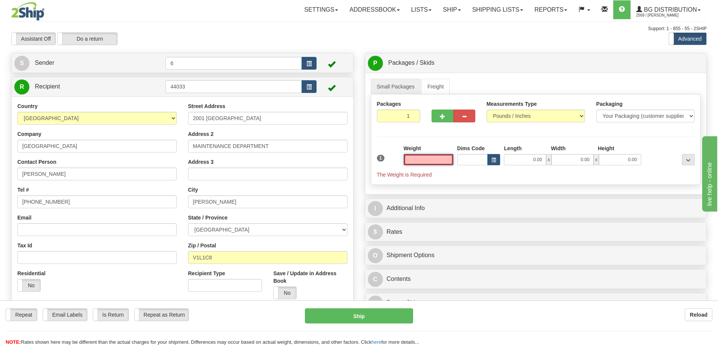
click at [422, 162] on input "text" at bounding box center [429, 159] width 50 height 11
type input "3.00"
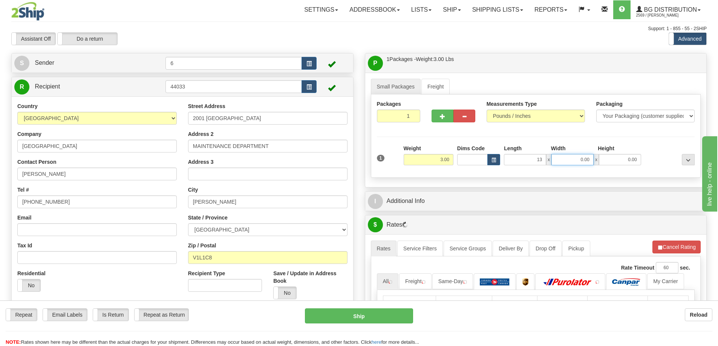
type input "13.00"
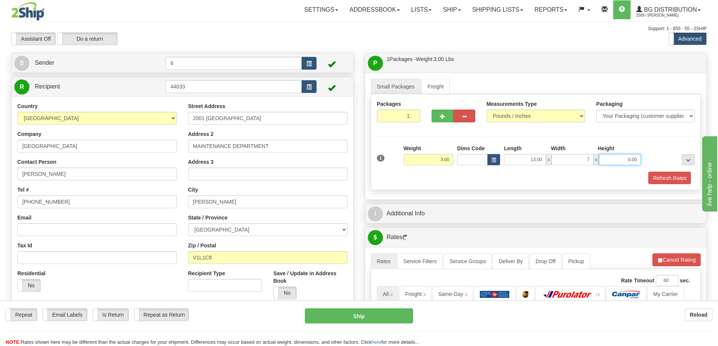
type input "7.00"
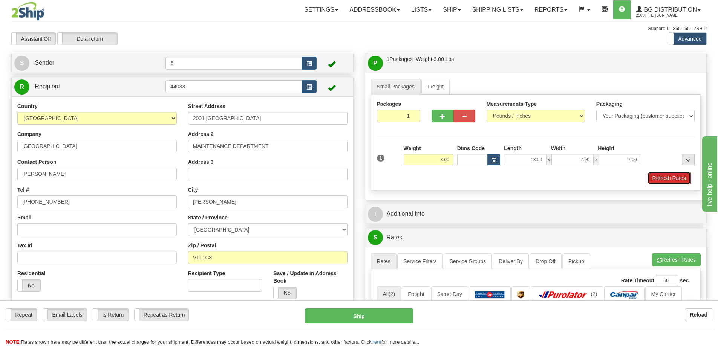
click at [673, 179] on button "Refresh Rates" at bounding box center [668, 178] width 43 height 13
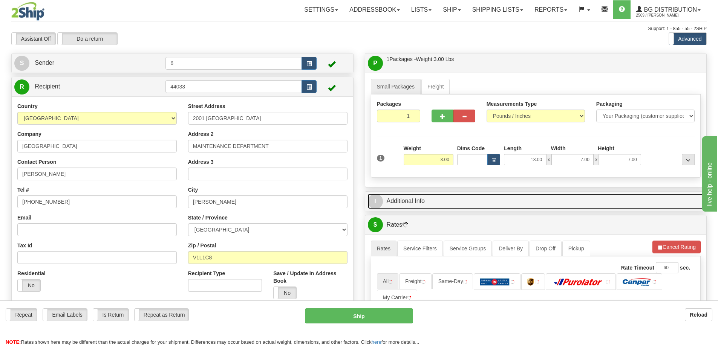
click at [650, 207] on link "I Additional Info" at bounding box center [536, 201] width 336 height 15
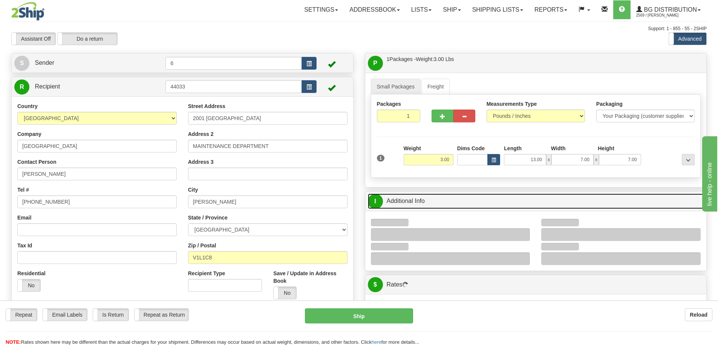
scroll to position [113, 0]
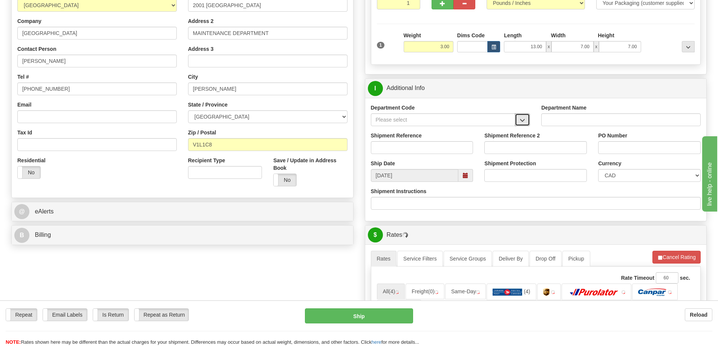
click at [522, 122] on span "button" at bounding box center [522, 120] width 5 height 5
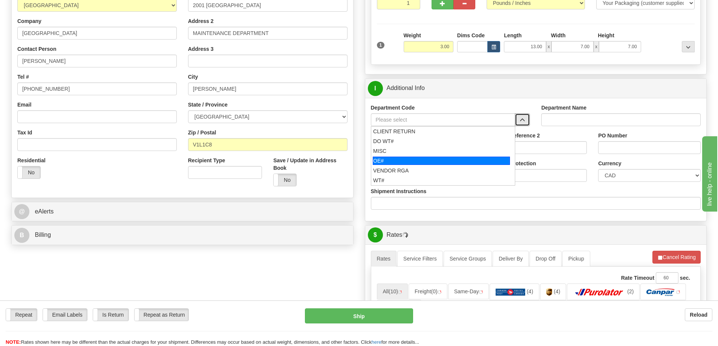
click at [398, 162] on div "OE#" at bounding box center [441, 161] width 137 height 8
type input "OE#"
type input "ORDERS"
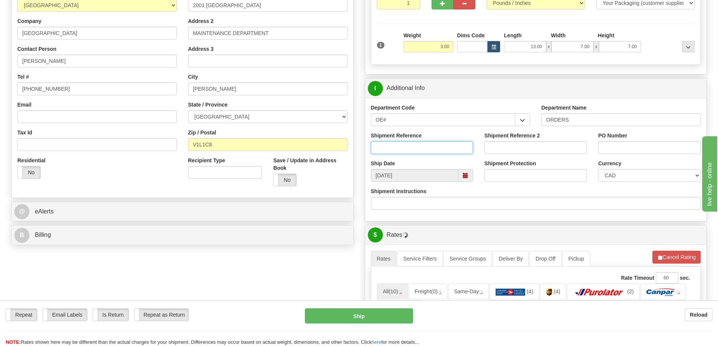
click at [399, 151] on input "Shipment Reference" at bounding box center [422, 147] width 103 height 13
type input "60033114-00"
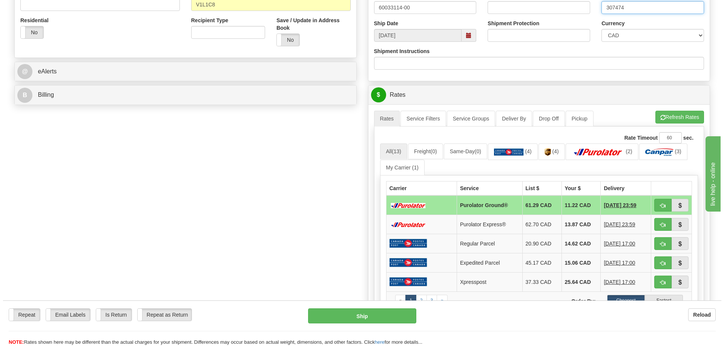
scroll to position [264, 0]
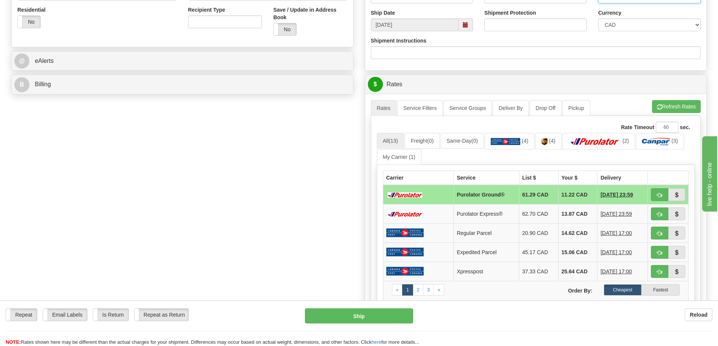
type input "307474"
click at [679, 107] on button "Refresh Rates" at bounding box center [676, 106] width 49 height 13
drag, startPoint x: 656, startPoint y: 200, endPoint x: 684, endPoint y: 288, distance: 92.1
click at [656, 200] on button "button" at bounding box center [659, 194] width 17 height 13
type input "260"
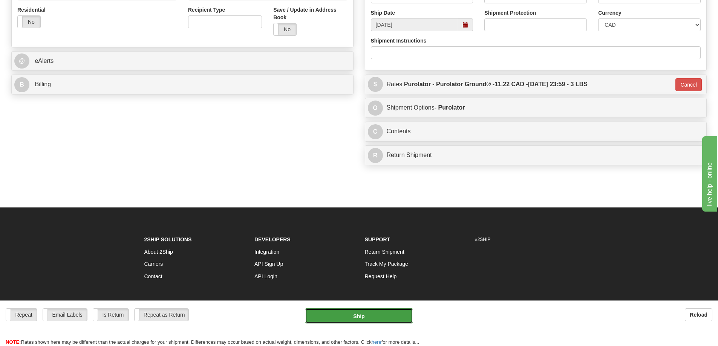
click at [376, 312] on button "Ship" at bounding box center [359, 316] width 108 height 15
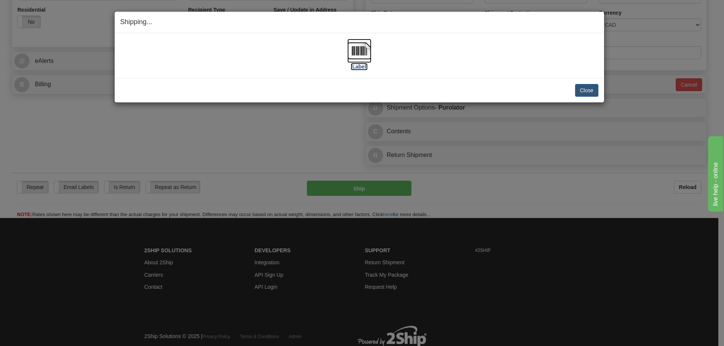
click at [354, 66] on label "[Label]" at bounding box center [358, 67] width 17 height 8
click at [587, 90] on button "Close" at bounding box center [586, 90] width 23 height 13
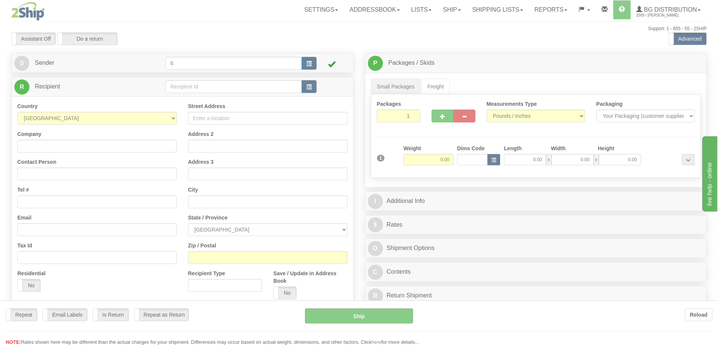
click at [186, 87] on div at bounding box center [359, 173] width 718 height 346
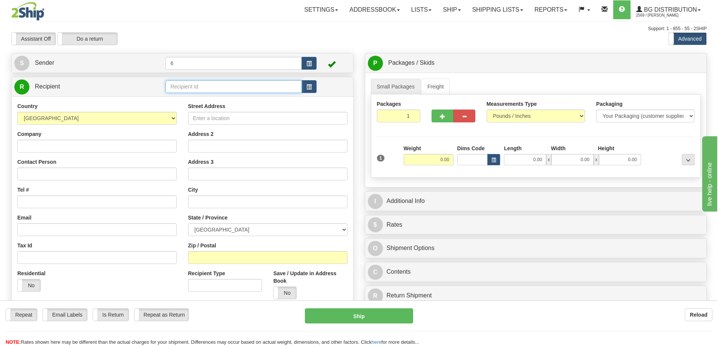
click at [186, 87] on input "text" at bounding box center [233, 86] width 136 height 13
drag, startPoint x: 186, startPoint y: 87, endPoint x: 176, endPoint y: 76, distance: 15.2
click at [184, 86] on input "text" at bounding box center [233, 86] width 136 height 13
type input "41012"
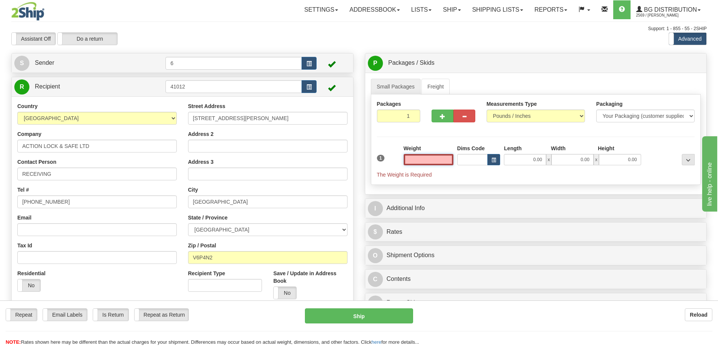
click at [444, 156] on input "text" at bounding box center [429, 159] width 50 height 11
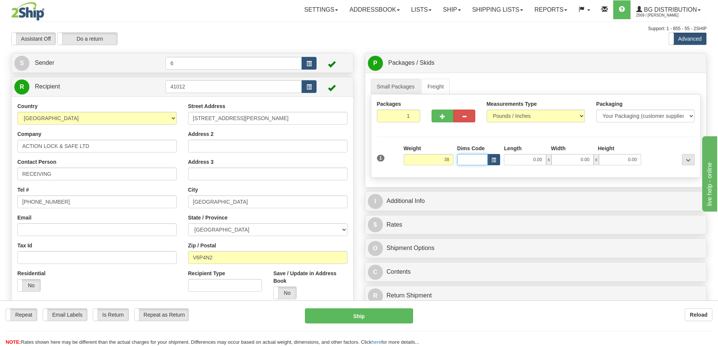
type input "38.00"
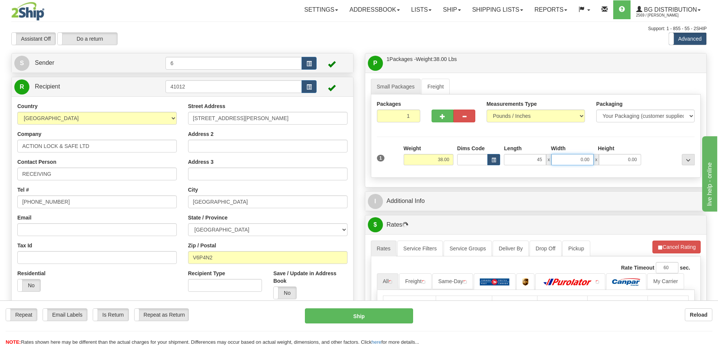
type input "45.00"
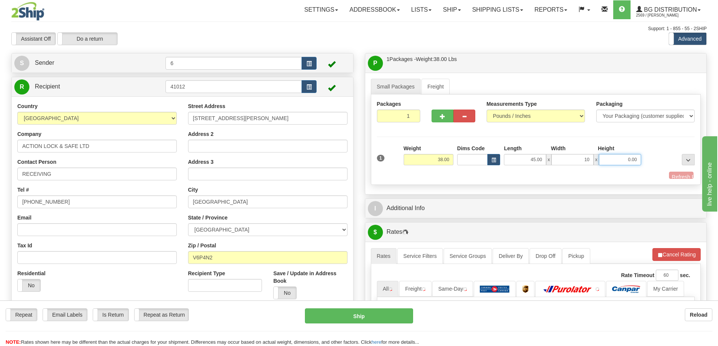
type input "10.00"
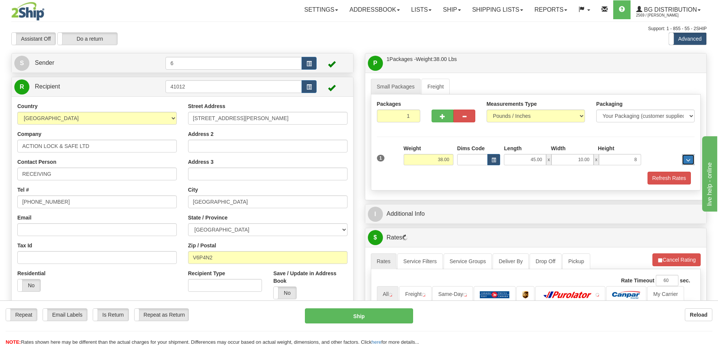
type input "8.00"
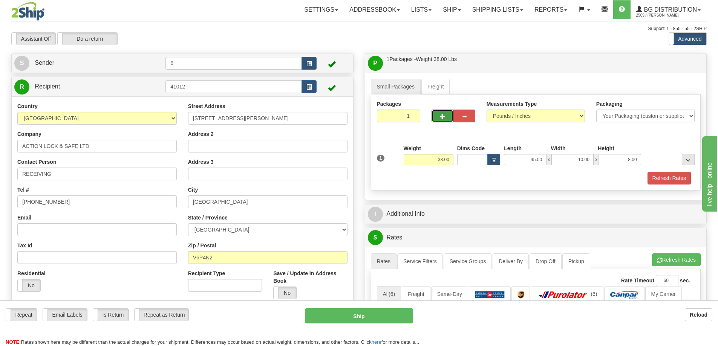
click at [451, 118] on button "button" at bounding box center [442, 116] width 22 height 13
radio input "true"
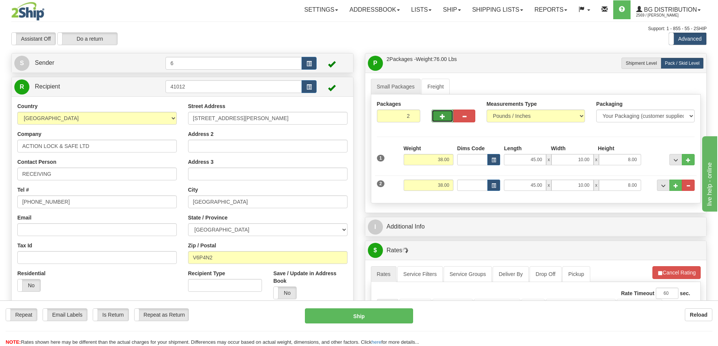
click at [438, 119] on button "button" at bounding box center [442, 116] width 22 height 13
type input "3"
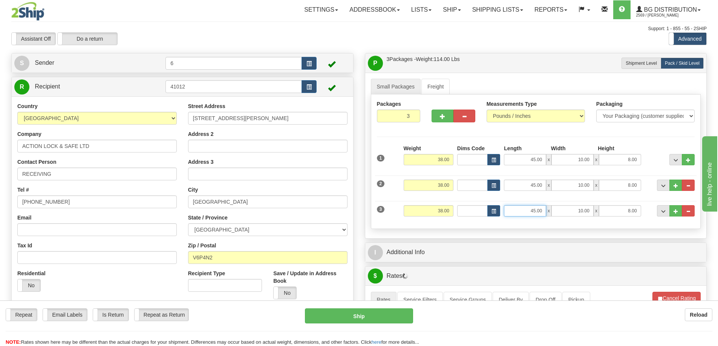
drag, startPoint x: 520, startPoint y: 216, endPoint x: 618, endPoint y: 211, distance: 98.5
click at [618, 211] on div "45.00 x 10.00 x 8.00" at bounding box center [572, 210] width 137 height 11
type input "44.00"
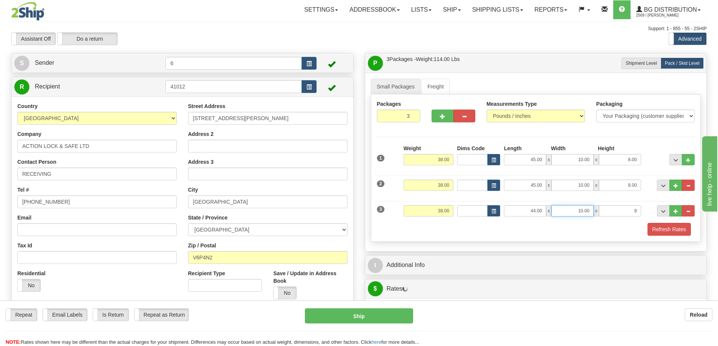
type input "8.00"
drag, startPoint x: 398, startPoint y: 118, endPoint x: 432, endPoint y: 119, distance: 34.7
click at [434, 118] on div "Packages 3 3" at bounding box center [535, 114] width 329 height 29
type input "5"
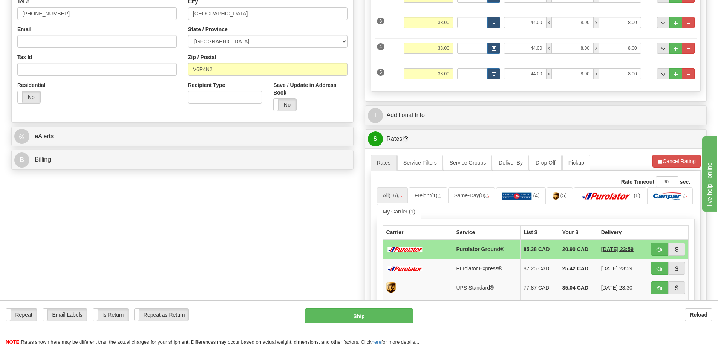
scroll to position [38, 0]
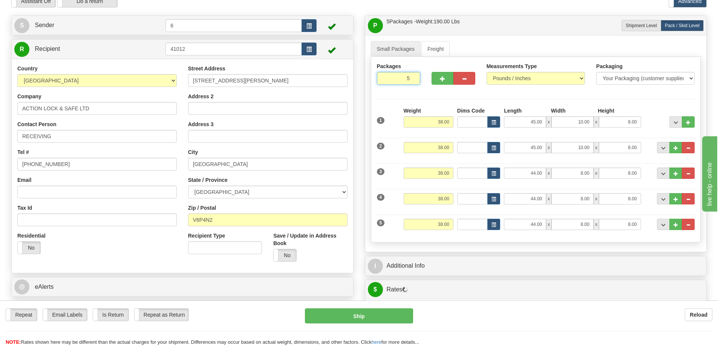
drag, startPoint x: 393, startPoint y: 81, endPoint x: 443, endPoint y: 92, distance: 51.1
click at [452, 87] on div "Packages 5 5" at bounding box center [535, 77] width 329 height 29
type input "7"
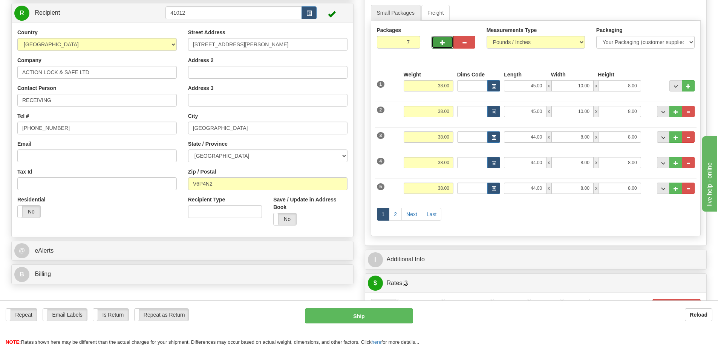
scroll to position [113, 0]
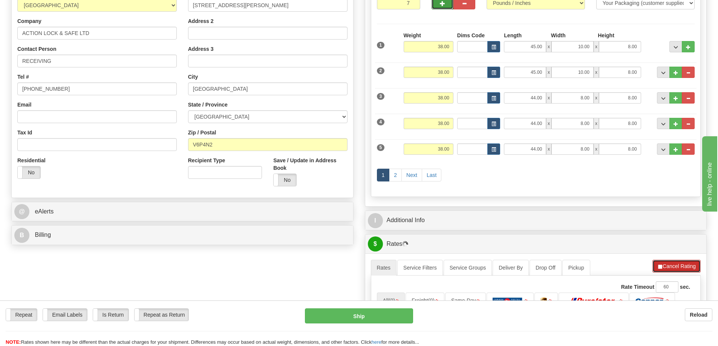
click at [680, 266] on button "Cancel Rating" at bounding box center [676, 266] width 48 height 13
click at [679, 265] on button "Refresh Rates" at bounding box center [676, 266] width 49 height 13
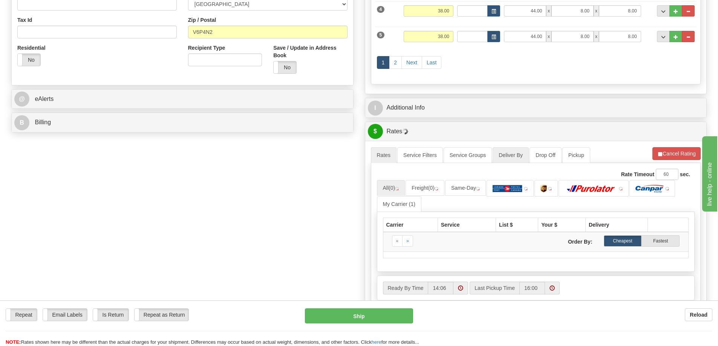
scroll to position [226, 0]
